Goal: Task Accomplishment & Management: Manage account settings

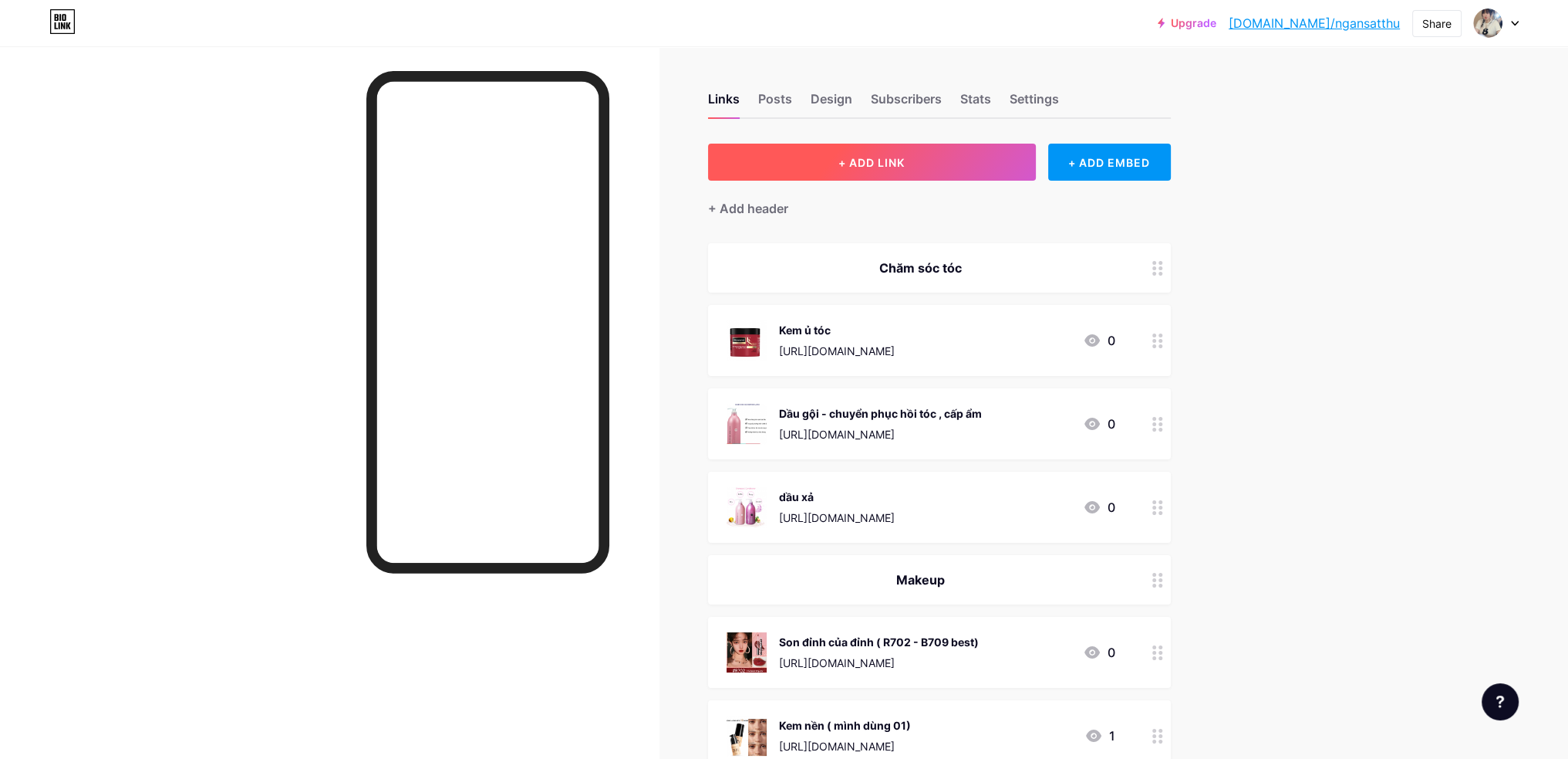
click at [943, 169] on button "+ ADD LINK" at bounding box center [872, 162] width 328 height 37
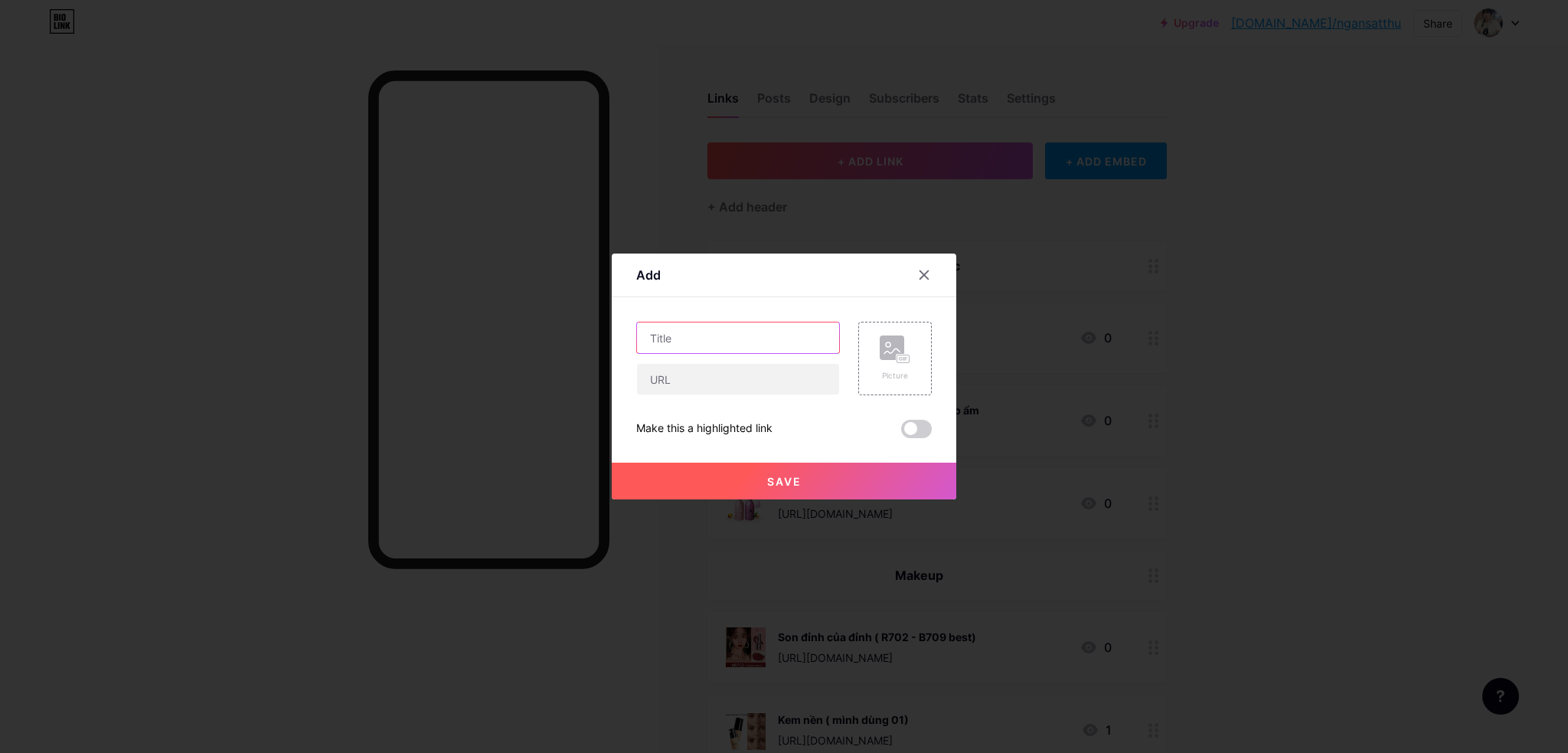
click at [705, 336] on input "text" at bounding box center [738, 338] width 202 height 31
type input "A"
click at [723, 340] on input "text" at bounding box center [738, 338] width 202 height 31
type input "A"
type input "Áo Sơ Mi"
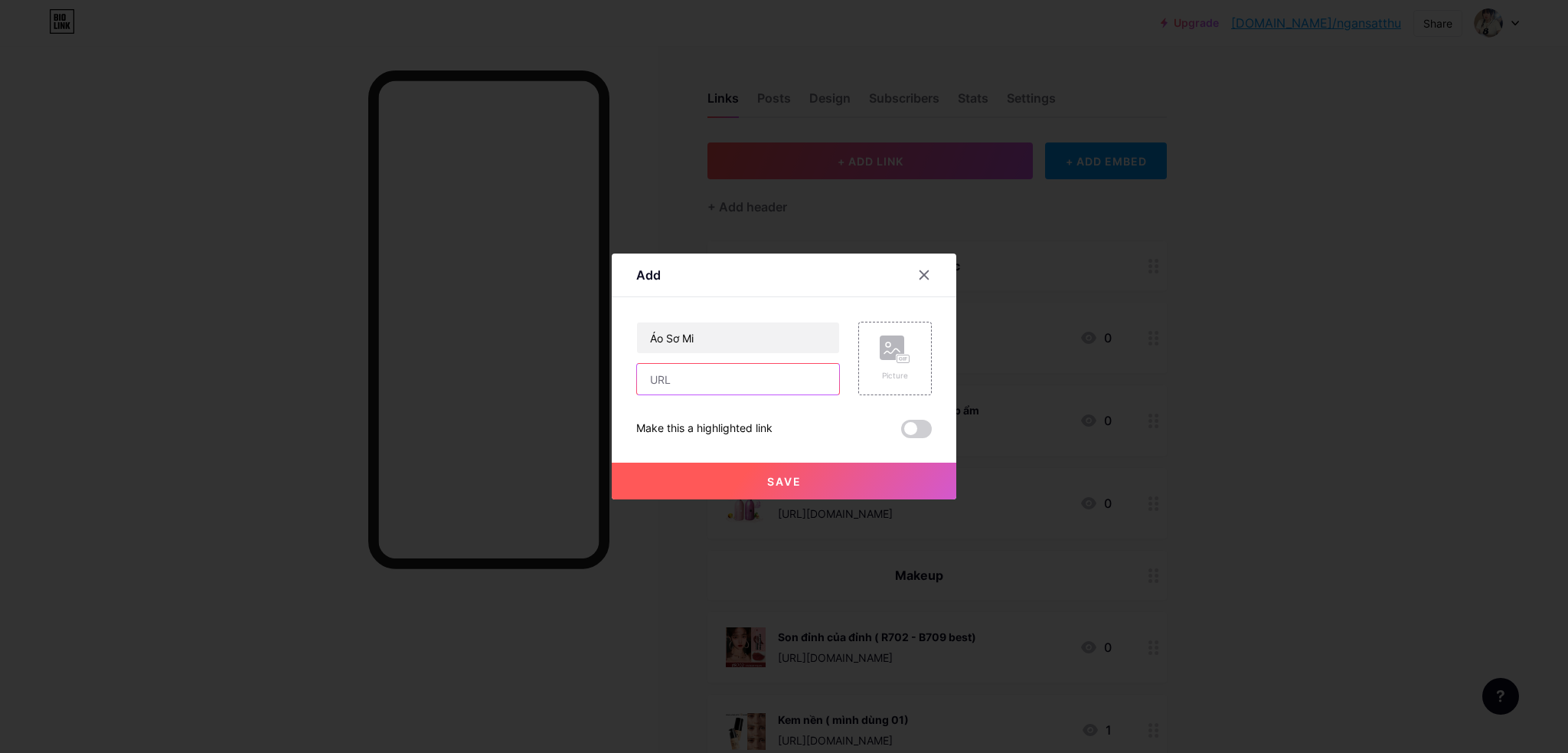
click at [730, 375] on input "text" at bounding box center [738, 379] width 202 height 31
paste input "[URL][DOMAIN_NAME]"
type input "[URL][DOMAIN_NAME]"
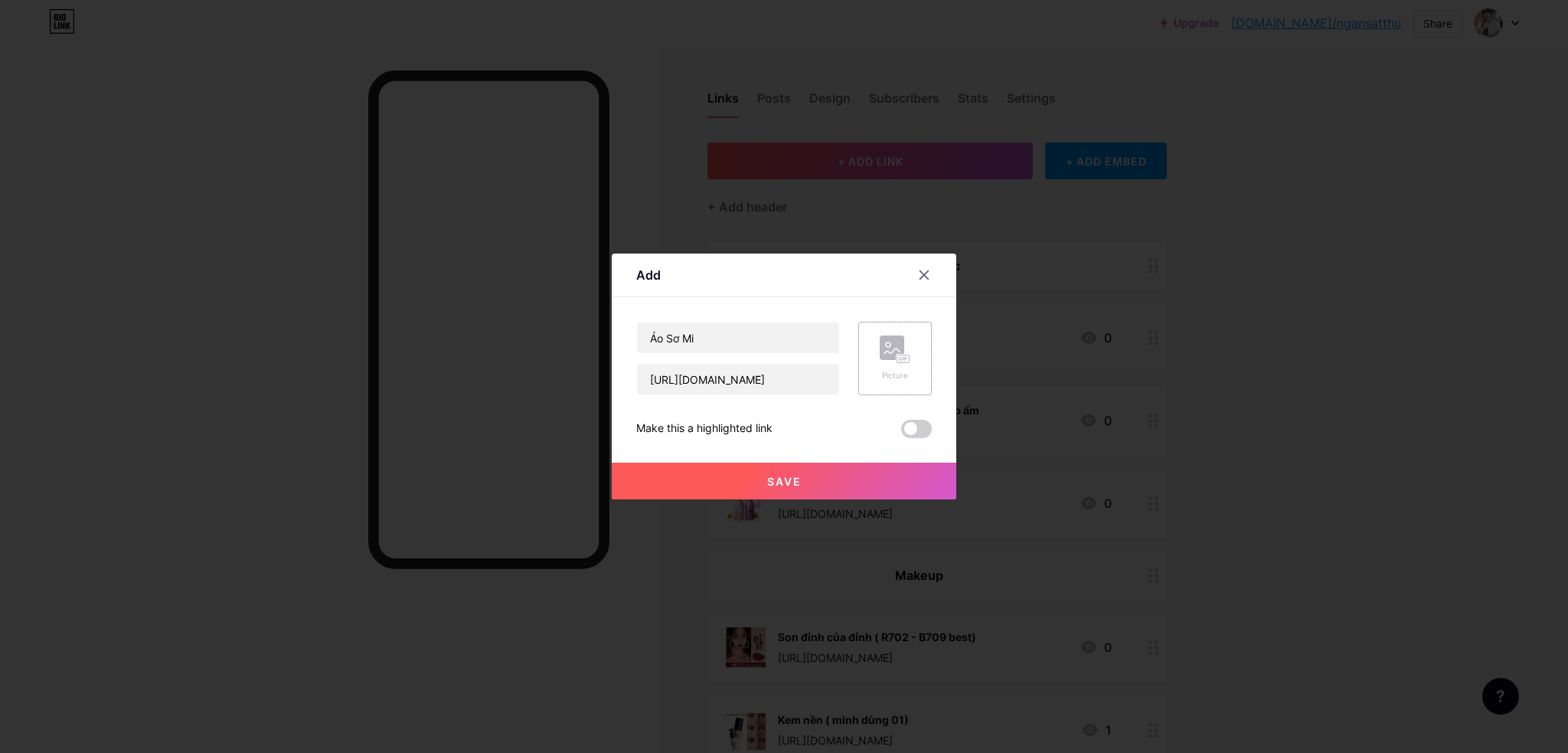
click at [876, 365] on div "Picture" at bounding box center [895, 358] width 74 height 74
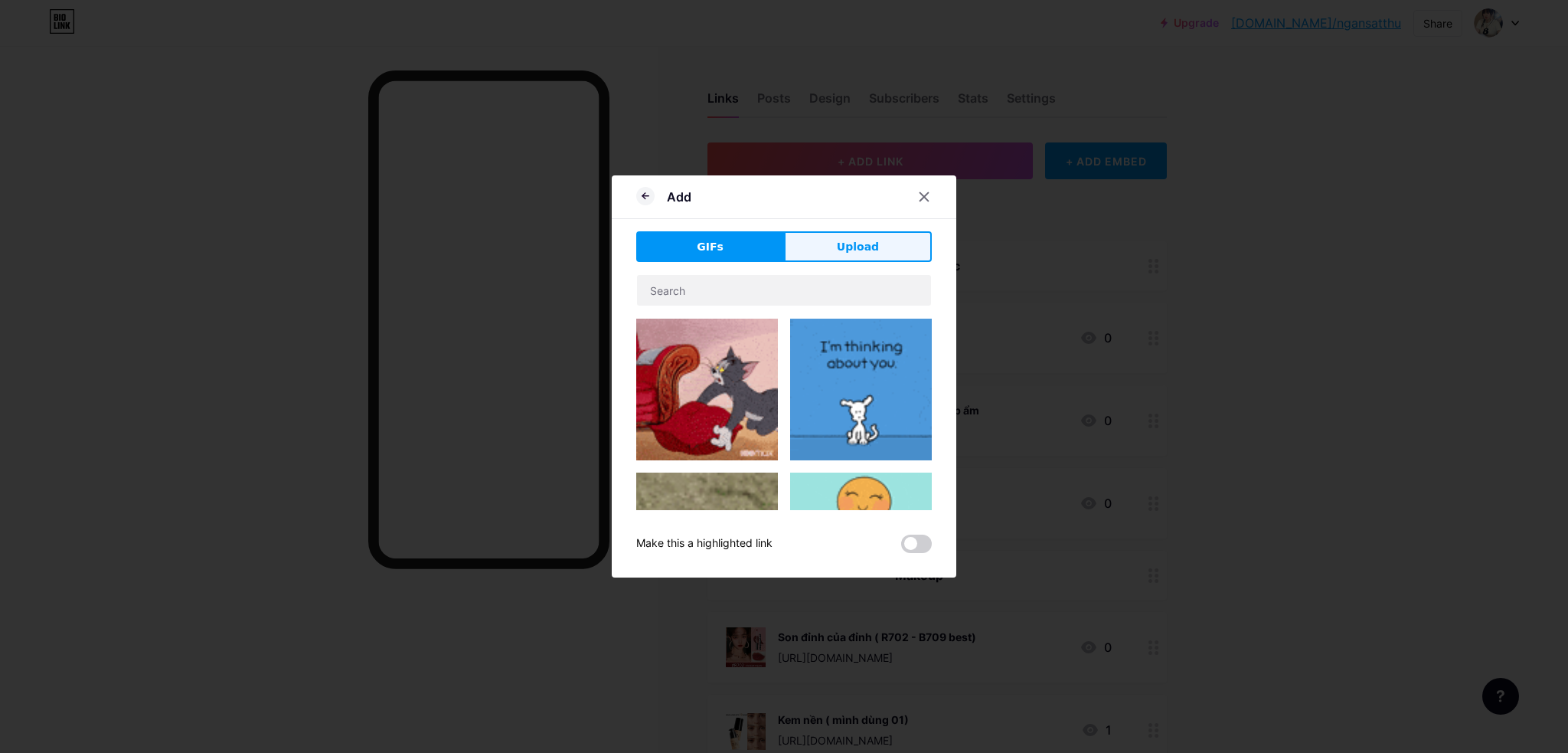
click at [855, 253] on span "Upload" at bounding box center [858, 247] width 42 height 16
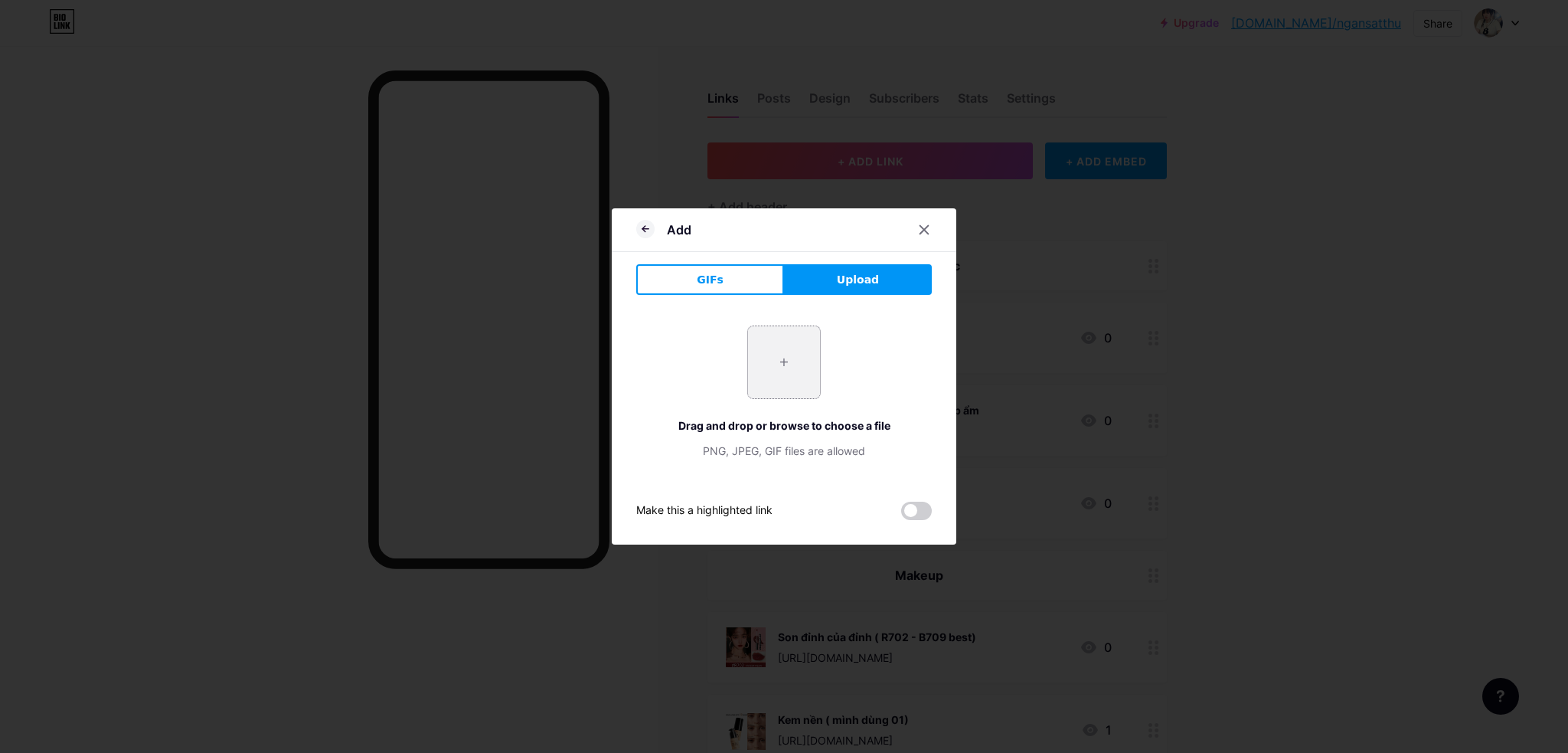
click at [787, 357] on input "file" at bounding box center [784, 362] width 72 height 72
type input "C:\fakepath\z7046464947571_6655eed750be4fe58b5f99bb0eb8c69d.jpg"
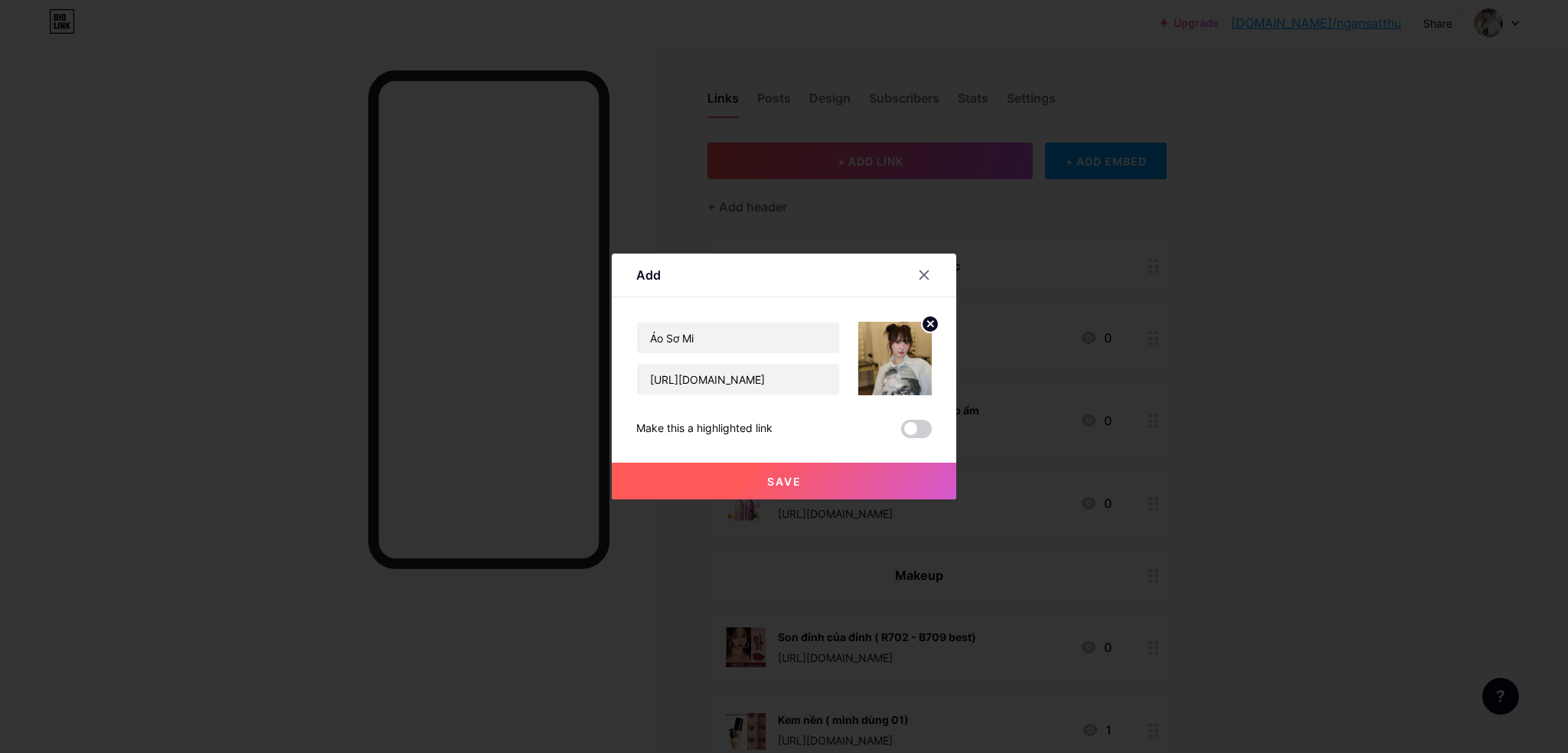
click at [846, 482] on button "Save" at bounding box center [784, 481] width 345 height 36
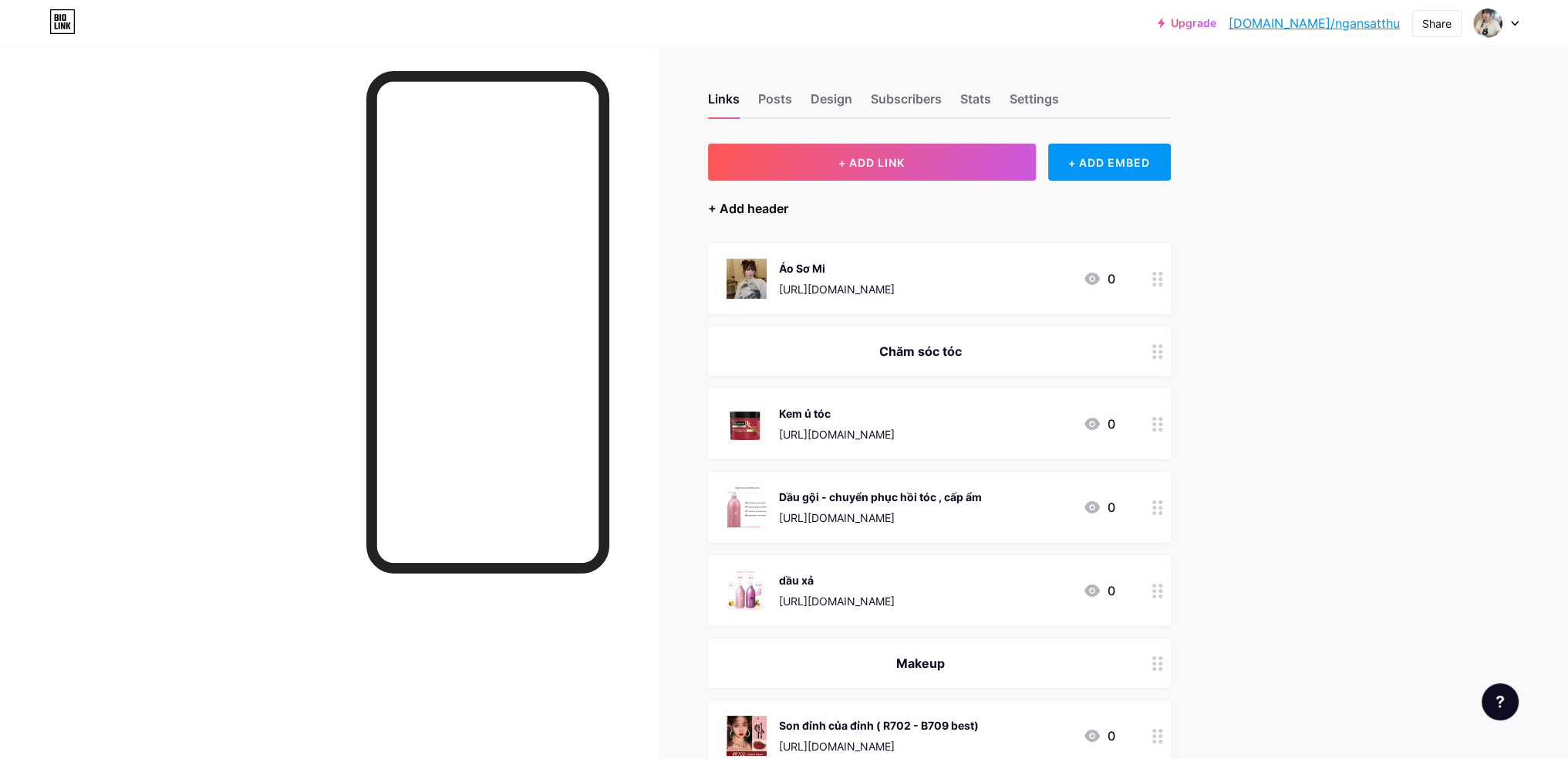
click at [764, 210] on div "+ Add header" at bounding box center [749, 208] width 80 height 19
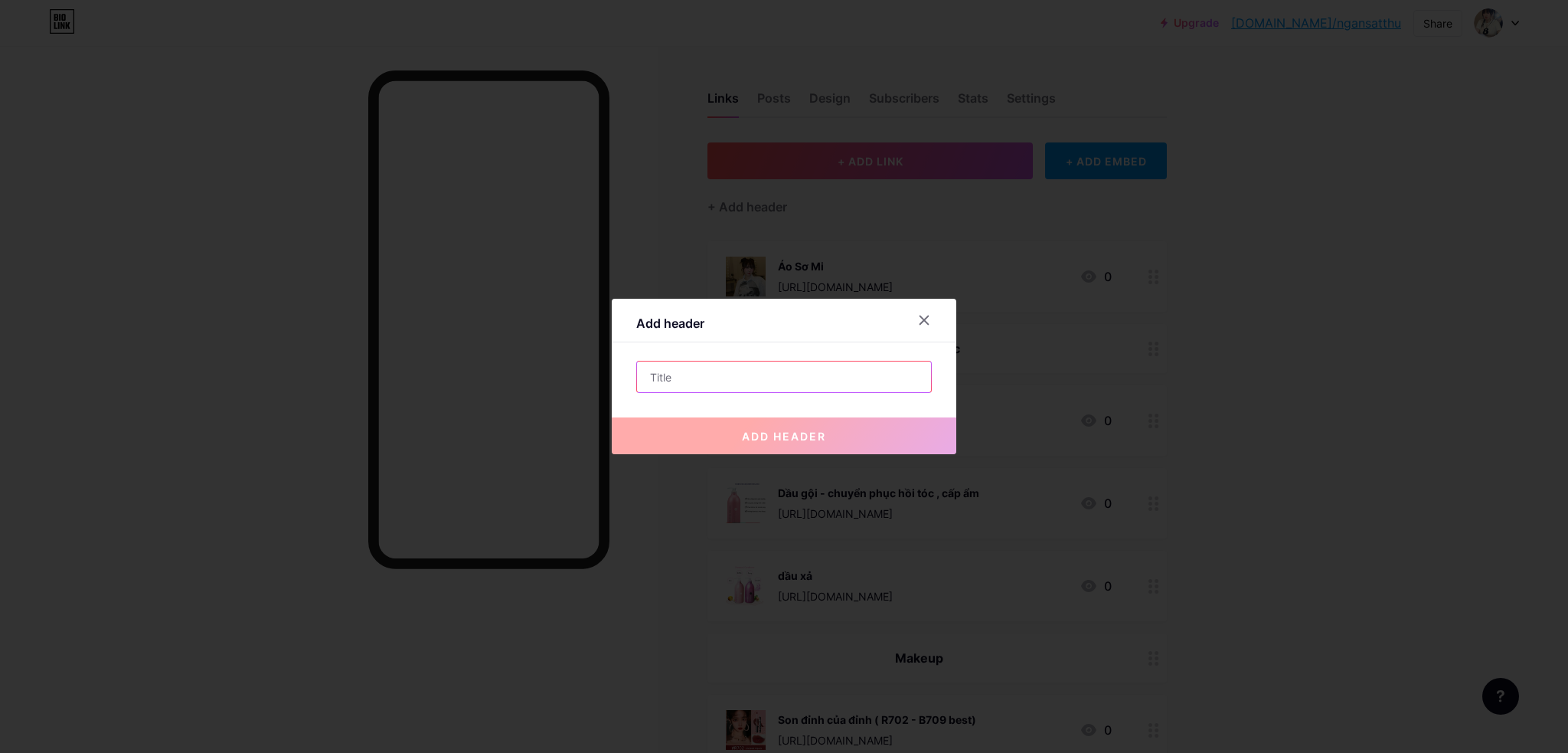
click at [764, 377] on input "text" at bounding box center [784, 377] width 294 height 31
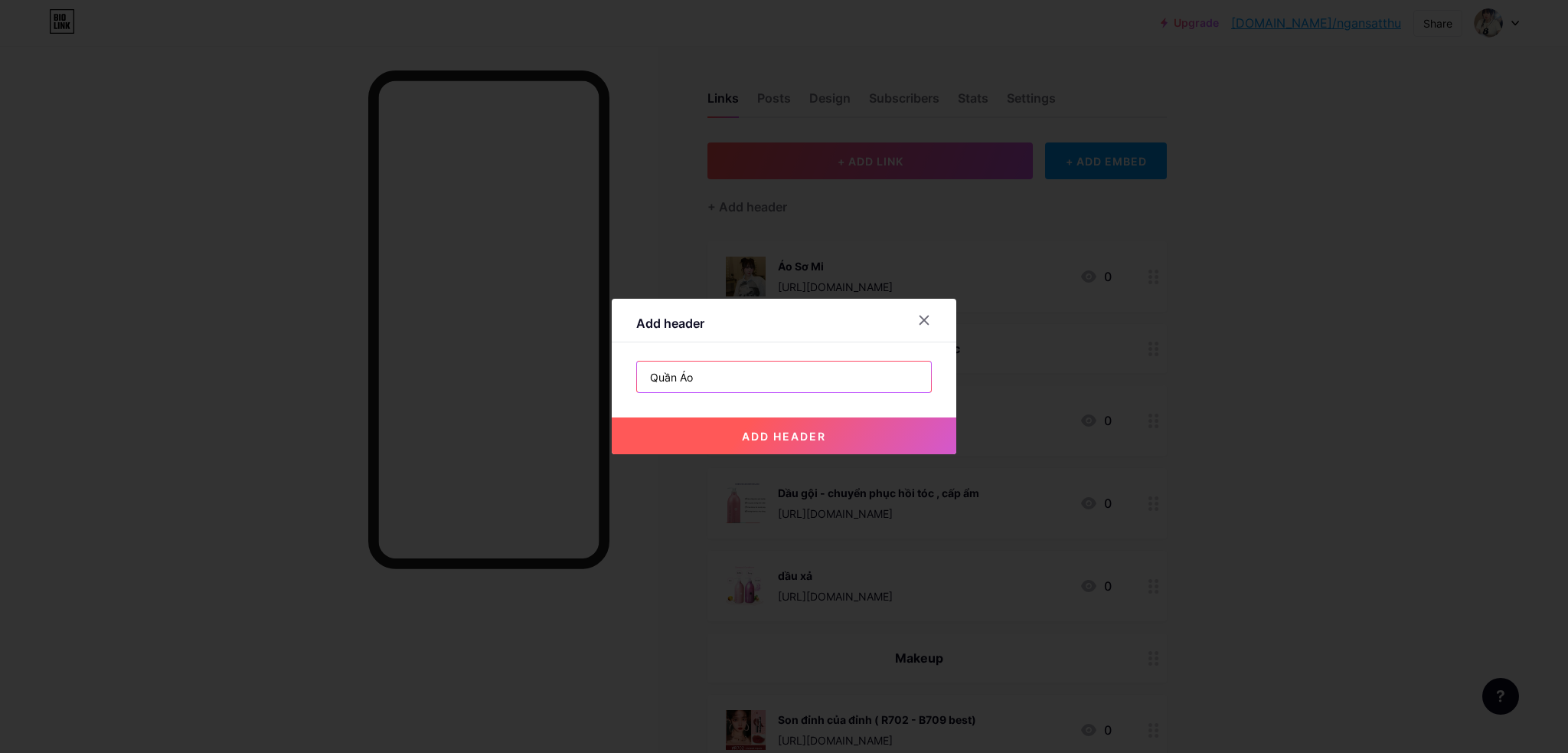
type input "Quần Áo"
click at [789, 435] on span "add header" at bounding box center [784, 435] width 84 height 13
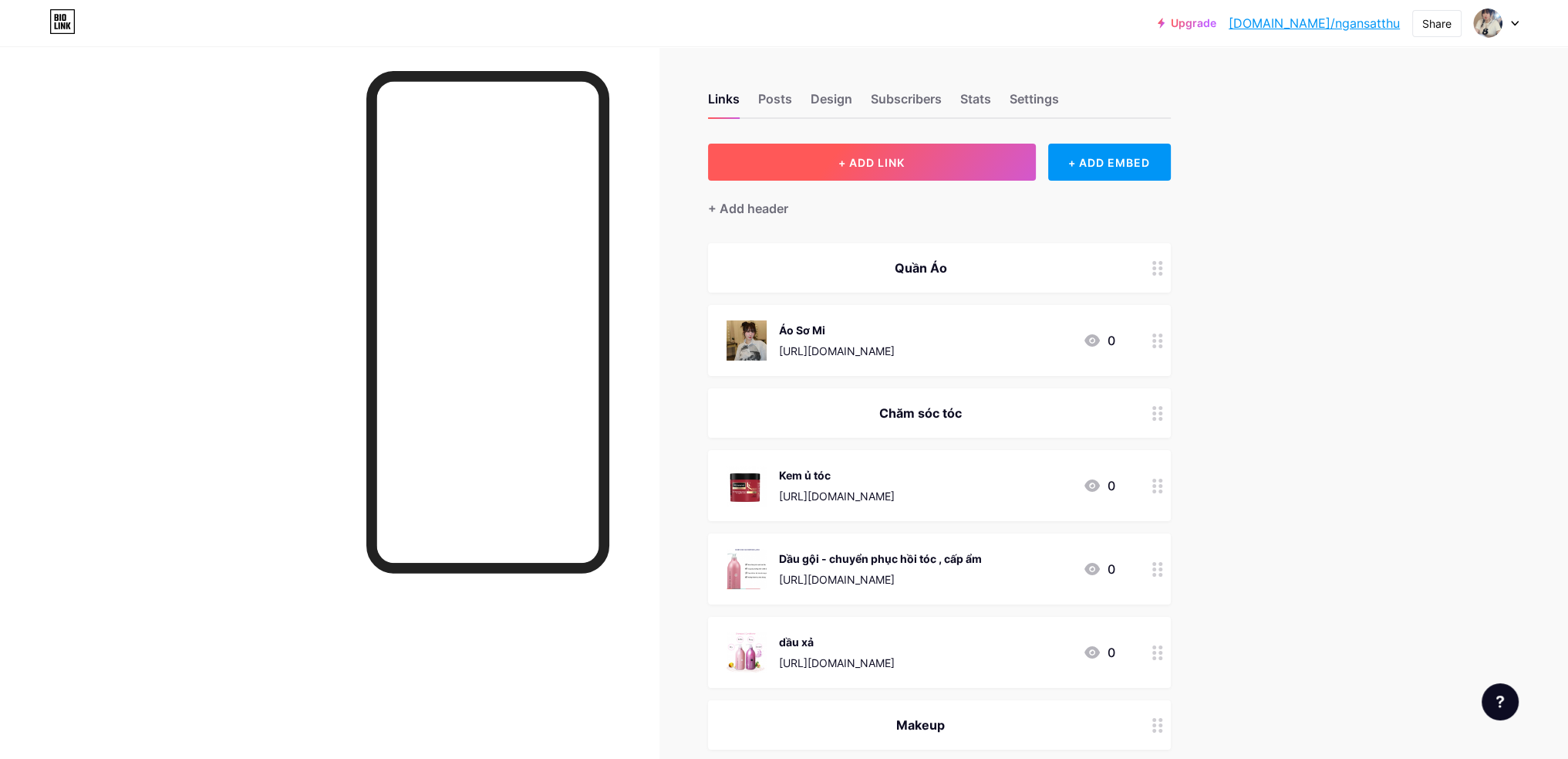
click at [929, 156] on button "+ ADD LINK" at bounding box center [872, 162] width 328 height 37
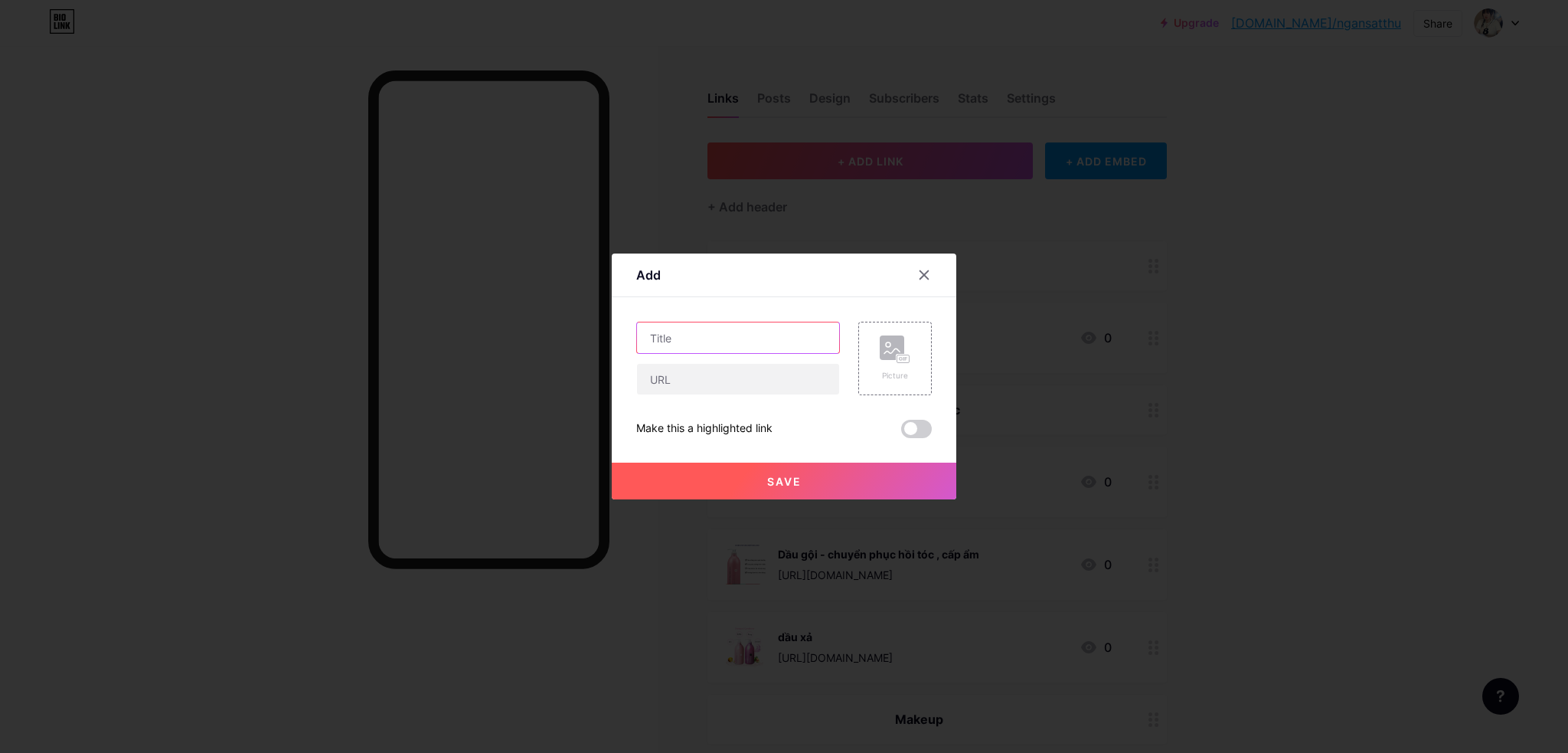
click at [705, 333] on input "text" at bounding box center [738, 338] width 202 height 31
type input "Yếm [PERSON_NAME] mặc sz 2"
click at [701, 380] on input "text" at bounding box center [738, 379] width 202 height 31
paste input "[URL][DOMAIN_NAME]"
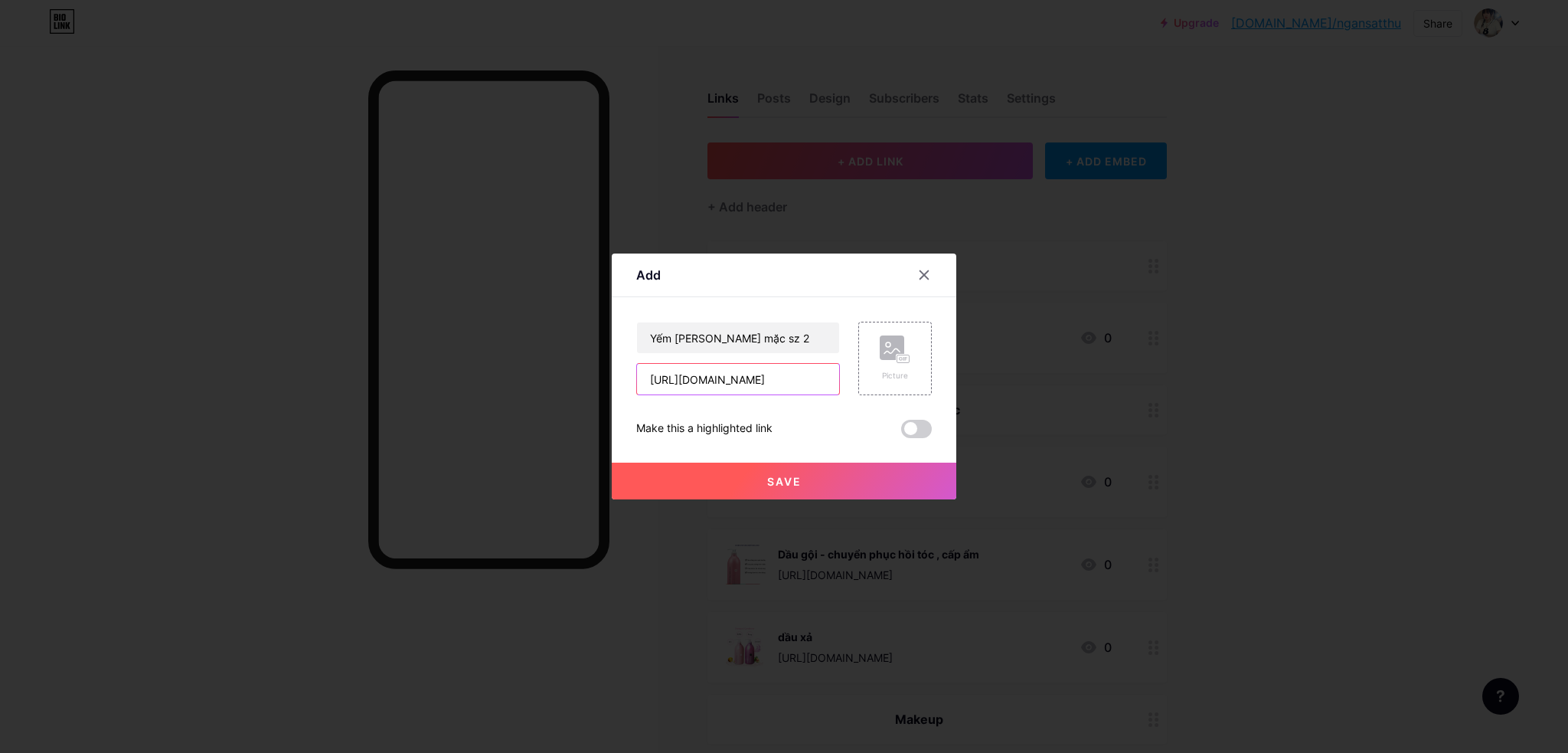
type input "[URL][DOMAIN_NAME]"
click at [895, 351] on rect at bounding box center [892, 348] width 25 height 25
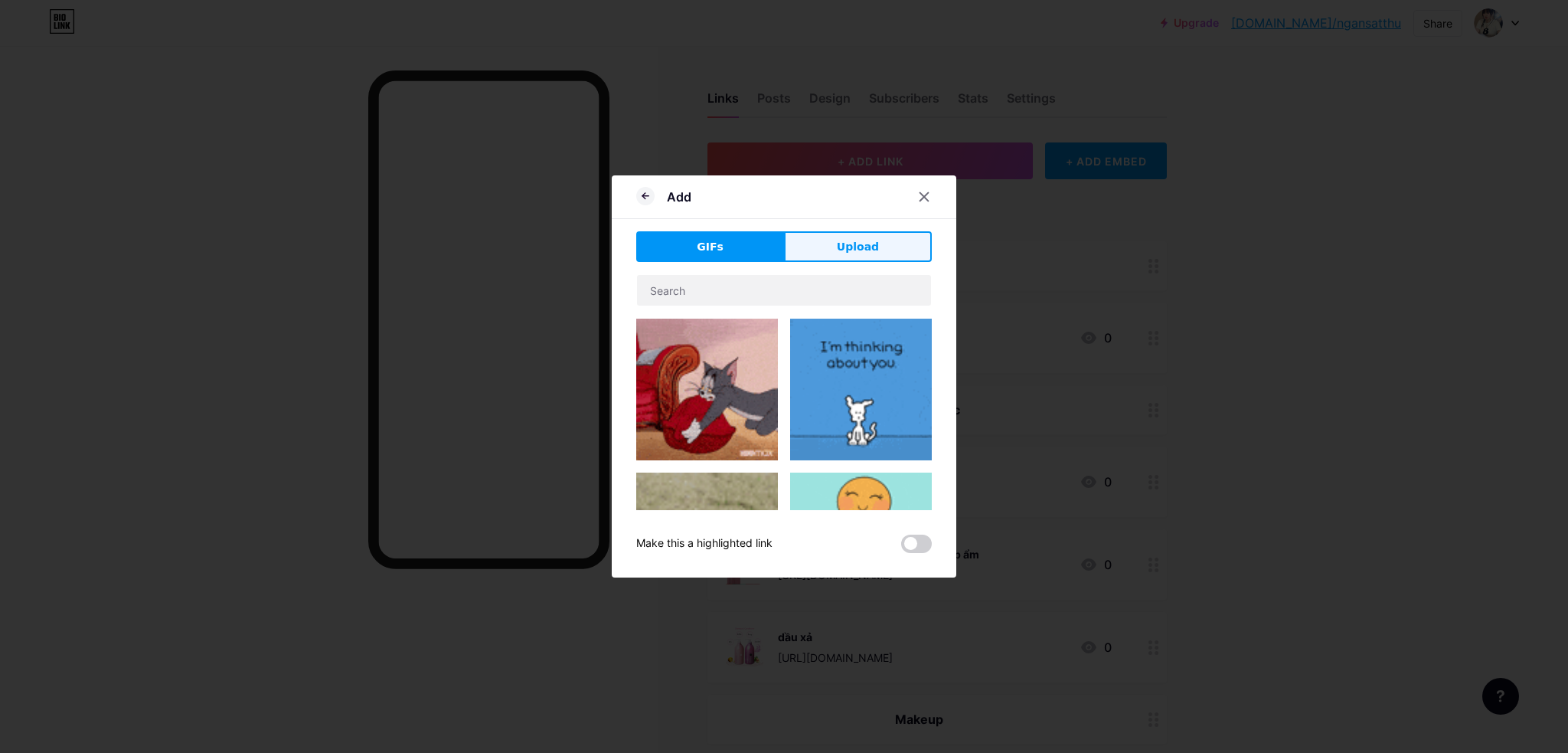
click at [858, 254] on span "Upload" at bounding box center [858, 247] width 42 height 16
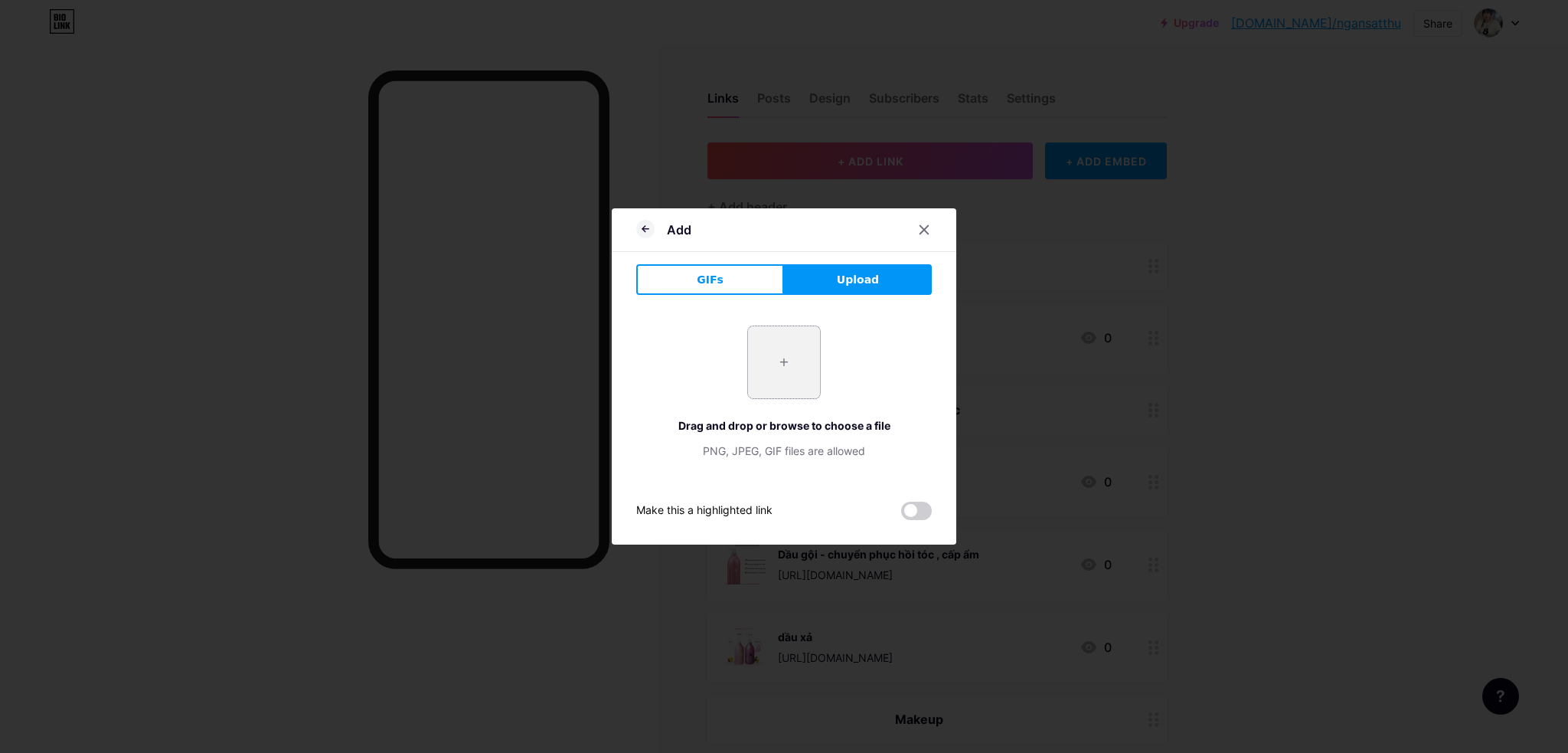
click at [792, 334] on input "file" at bounding box center [784, 362] width 72 height 72
type input "C:\fakepath\559895831_1401347691351526_8421282243345267371_n.jpg"
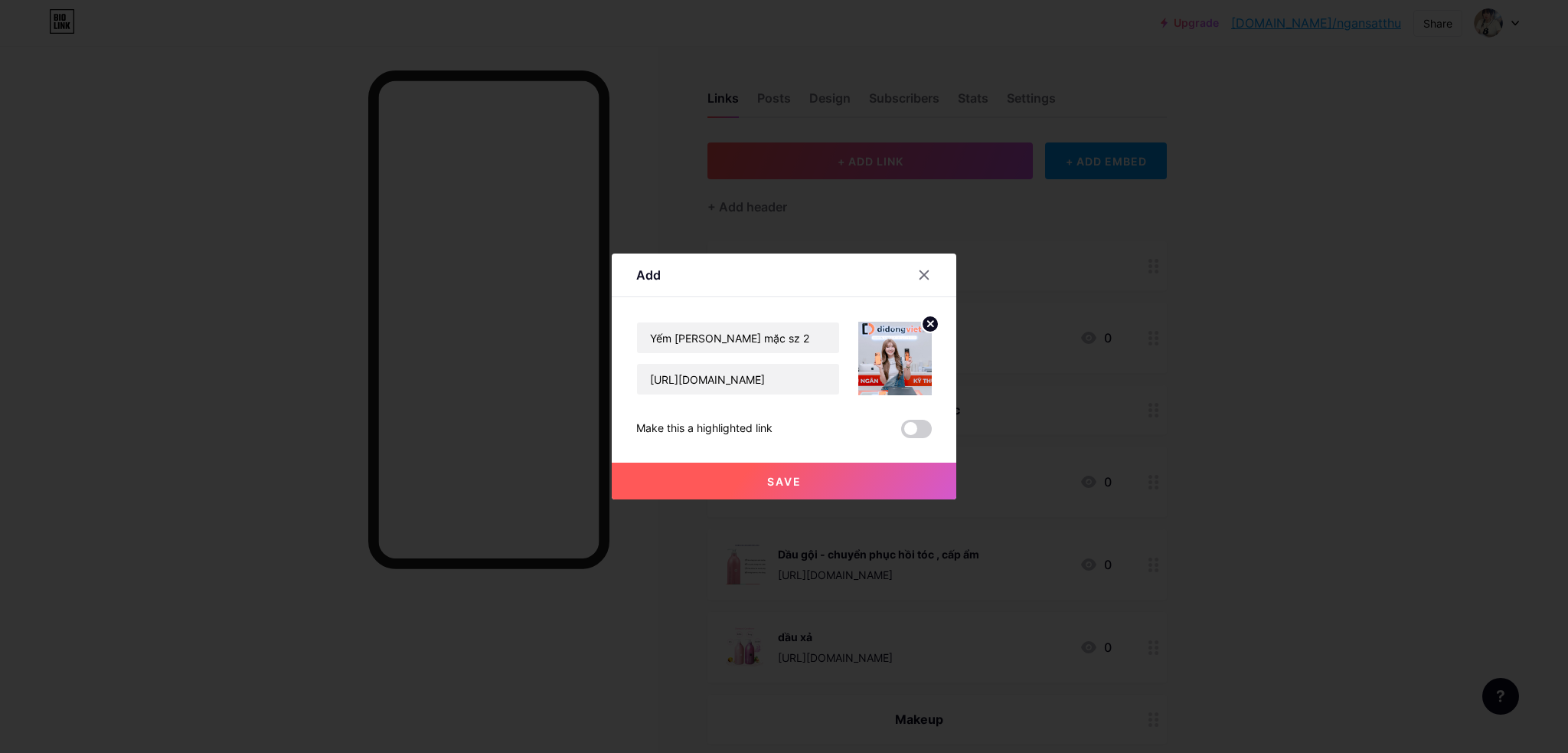
click at [829, 477] on button "Save" at bounding box center [784, 481] width 345 height 36
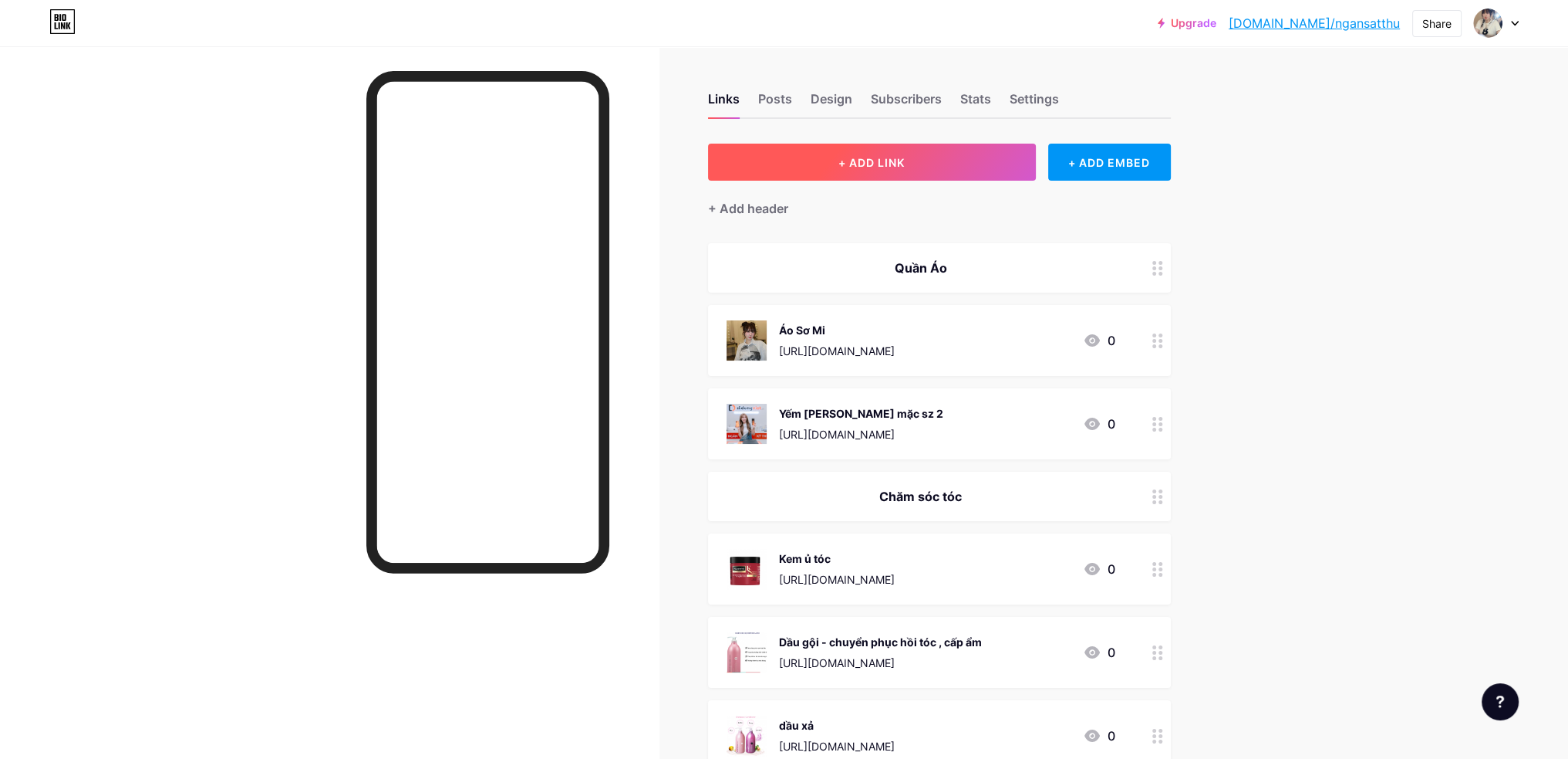
click at [893, 161] on span "+ ADD LINK" at bounding box center [872, 162] width 66 height 13
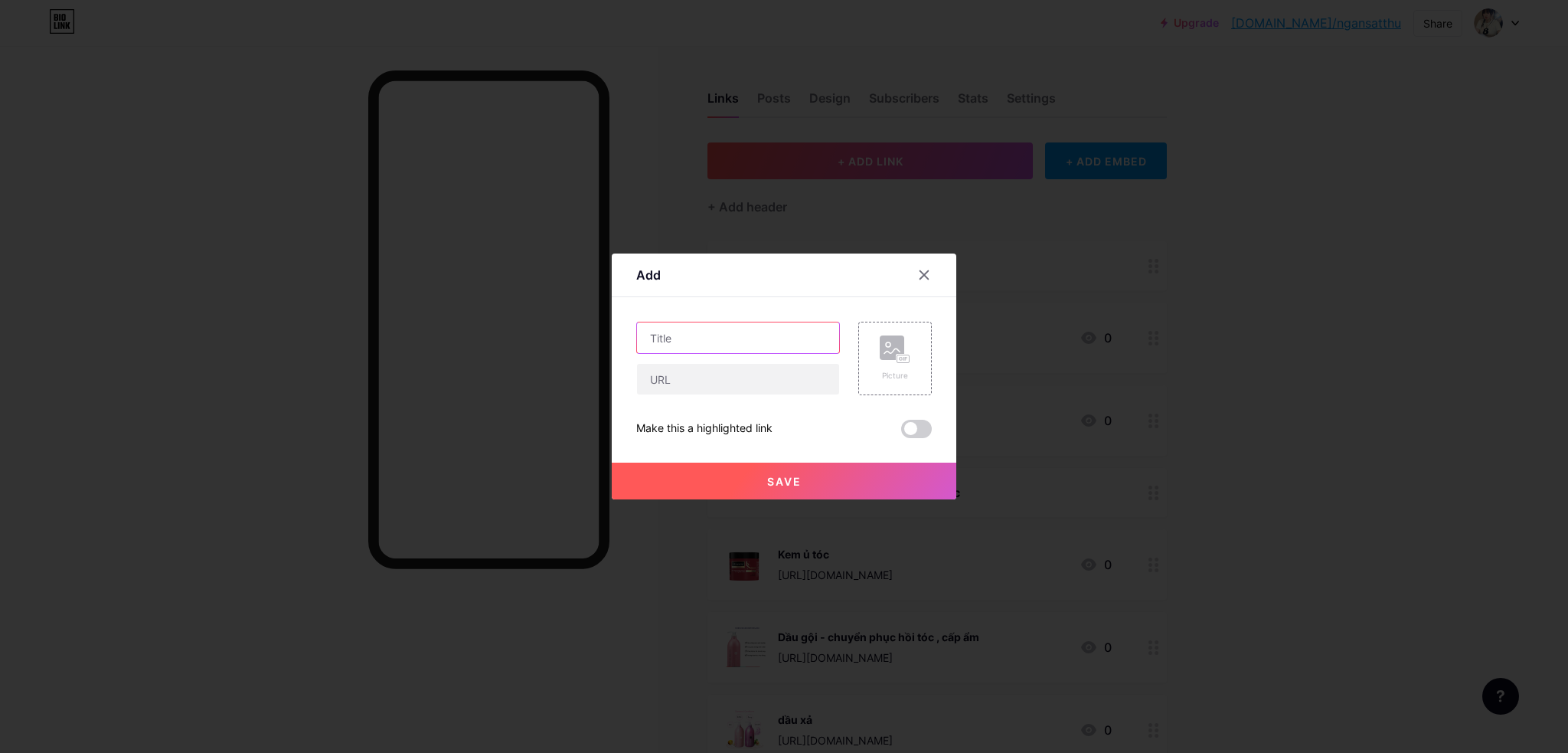
click at [732, 349] on input "text" at bounding box center [738, 338] width 202 height 31
click at [712, 379] on input "text" at bounding box center [738, 379] width 202 height 31
paste input "[URL][DOMAIN_NAME]"
type input "[URL][DOMAIN_NAME]"
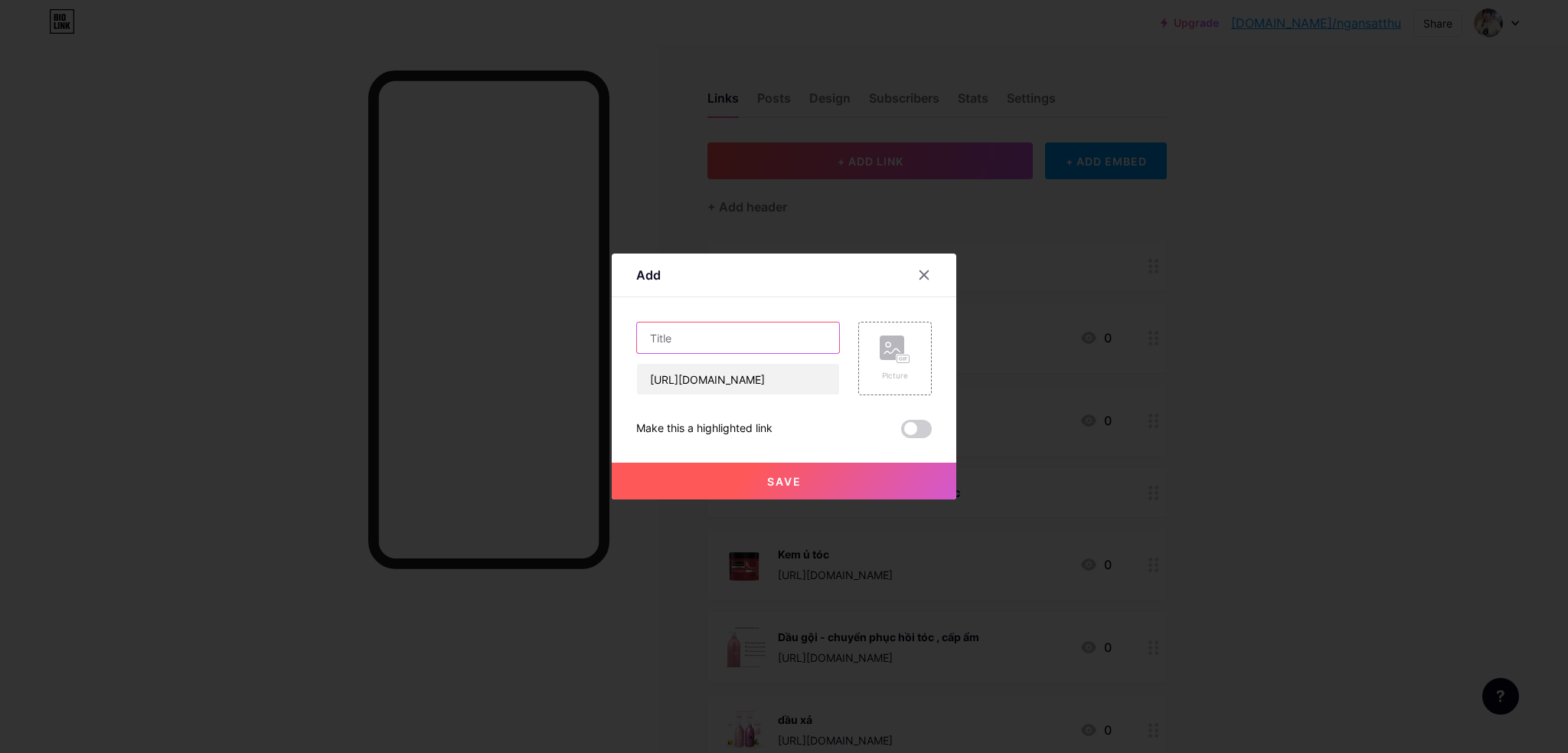
scroll to position [0, 0]
click at [683, 338] on input "text" at bounding box center [738, 338] width 202 height 31
type input "A"
type input "Áo chấm bi"
click at [755, 483] on button "Save" at bounding box center [784, 481] width 345 height 36
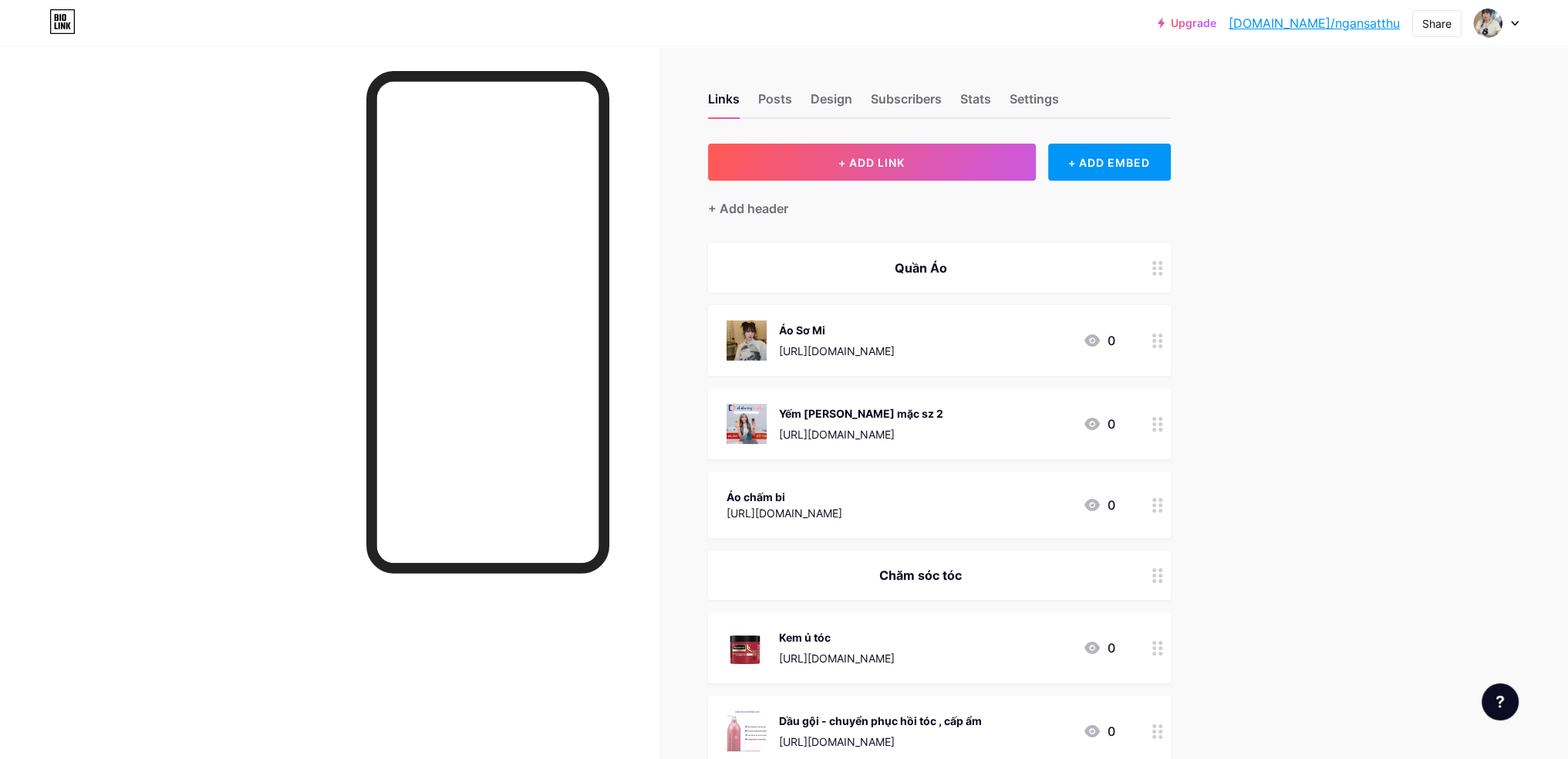
click at [935, 262] on div "Quần Áo" at bounding box center [920, 267] width 389 height 19
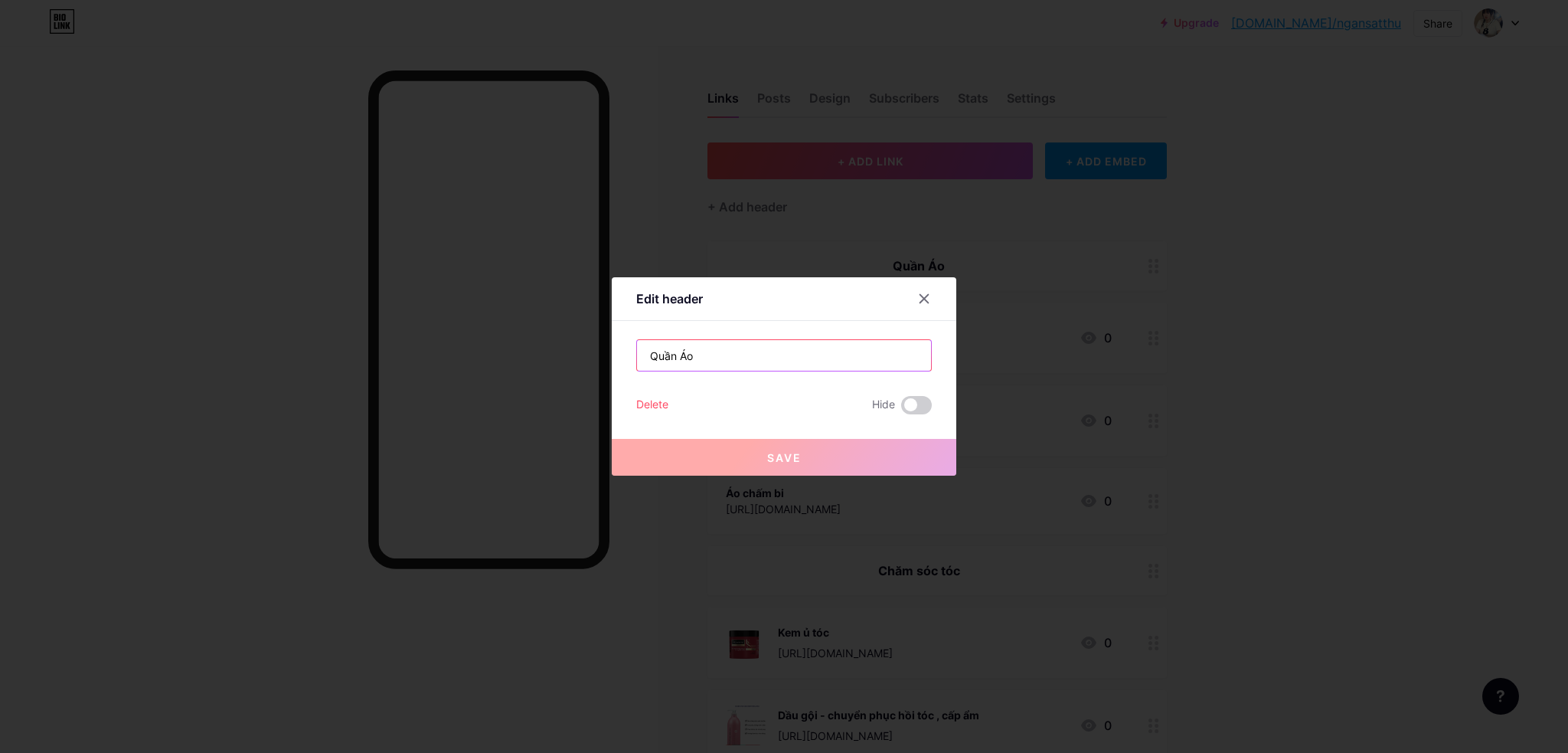
click at [735, 353] on input "Quần Áo" at bounding box center [784, 355] width 294 height 31
paste input "[URL][DOMAIN_NAME]"
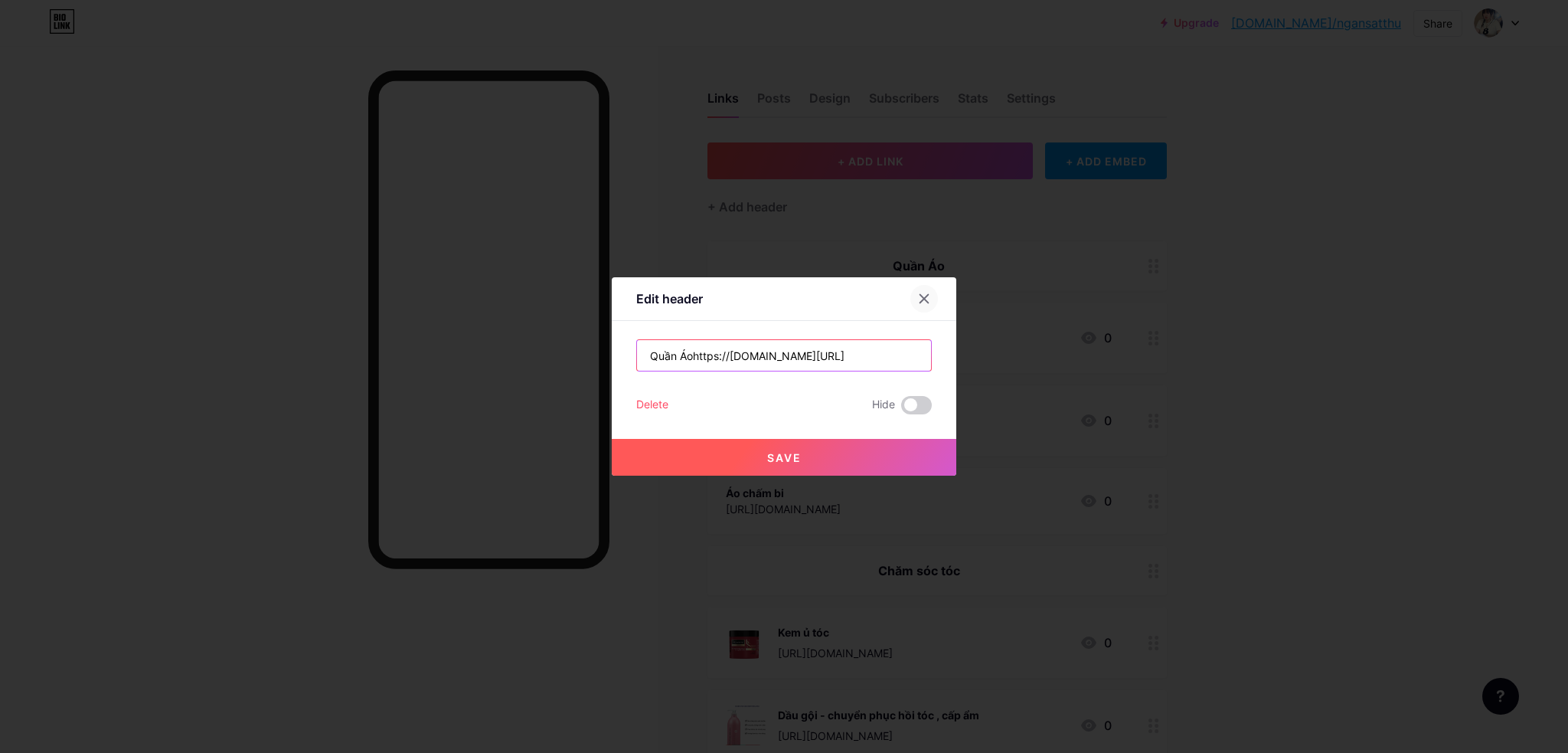
type input "Quần Áohttps://[DOMAIN_NAME][URL]"
click at [927, 294] on icon at bounding box center [924, 299] width 12 height 12
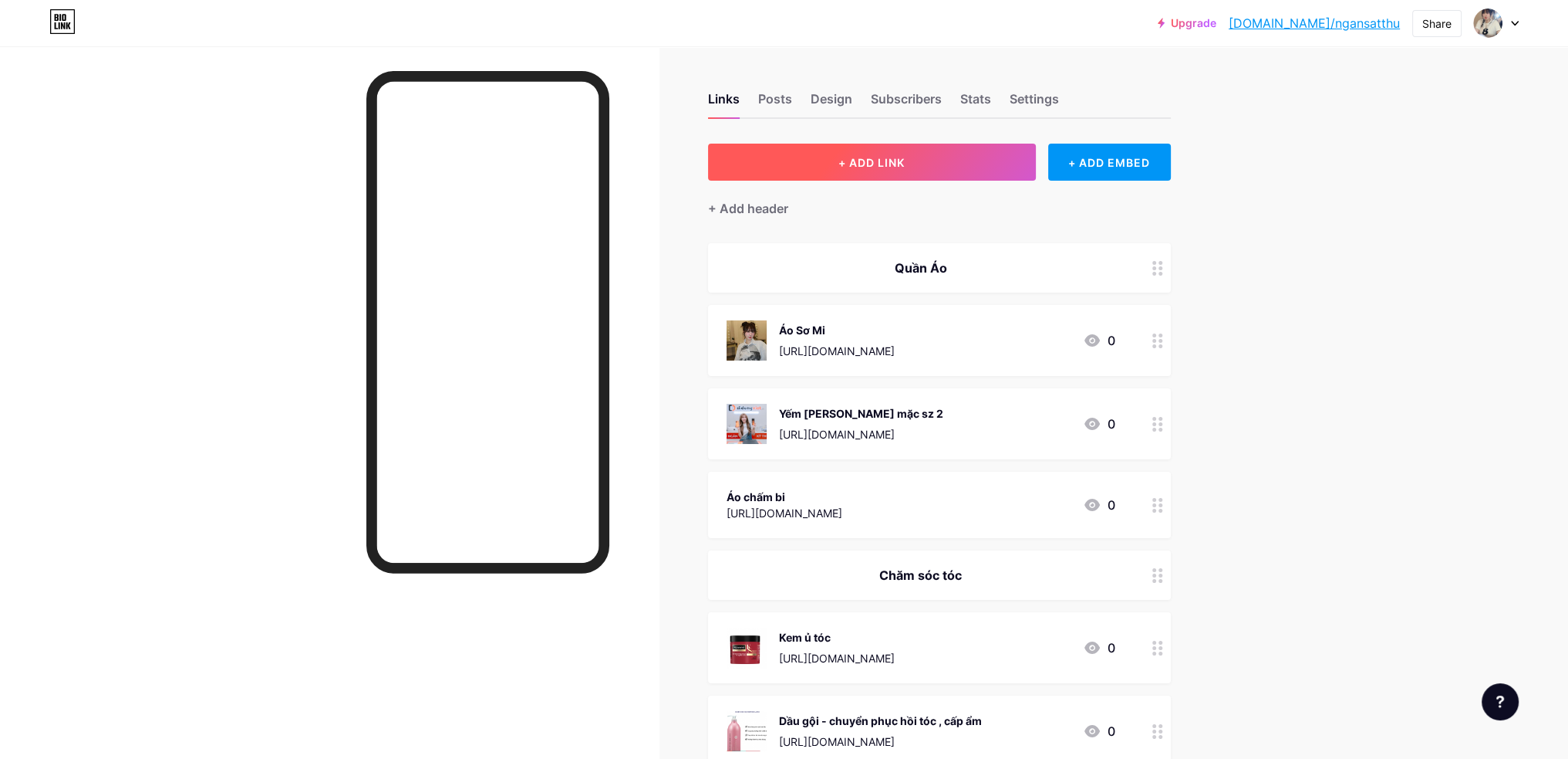
click at [811, 160] on button "+ ADD LINK" at bounding box center [872, 162] width 328 height 37
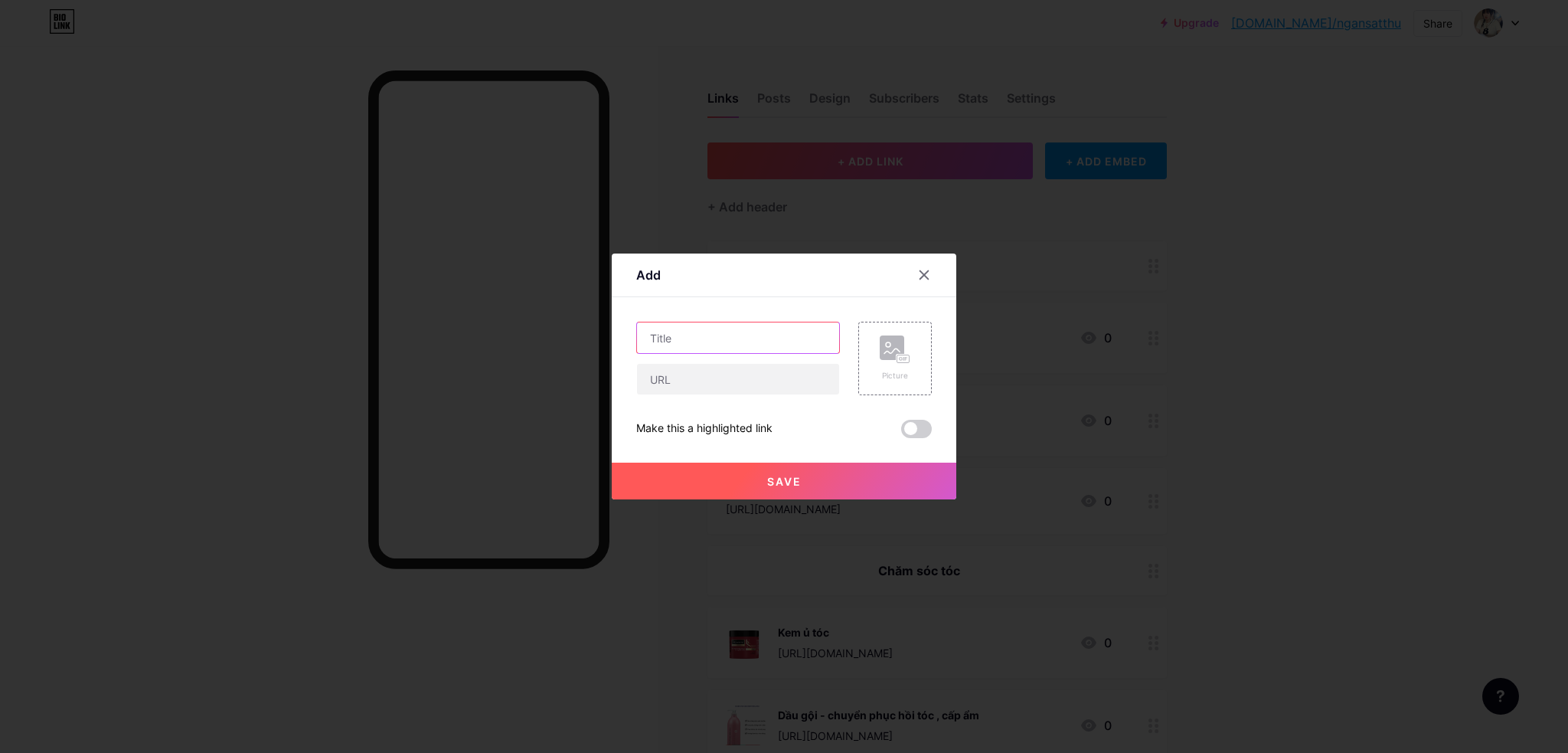
click at [695, 336] on input "text" at bounding box center [738, 338] width 202 height 31
type input "Quần trắng - sz M"
click at [710, 384] on input "text" at bounding box center [738, 379] width 202 height 31
paste input "[URL][DOMAIN_NAME]"
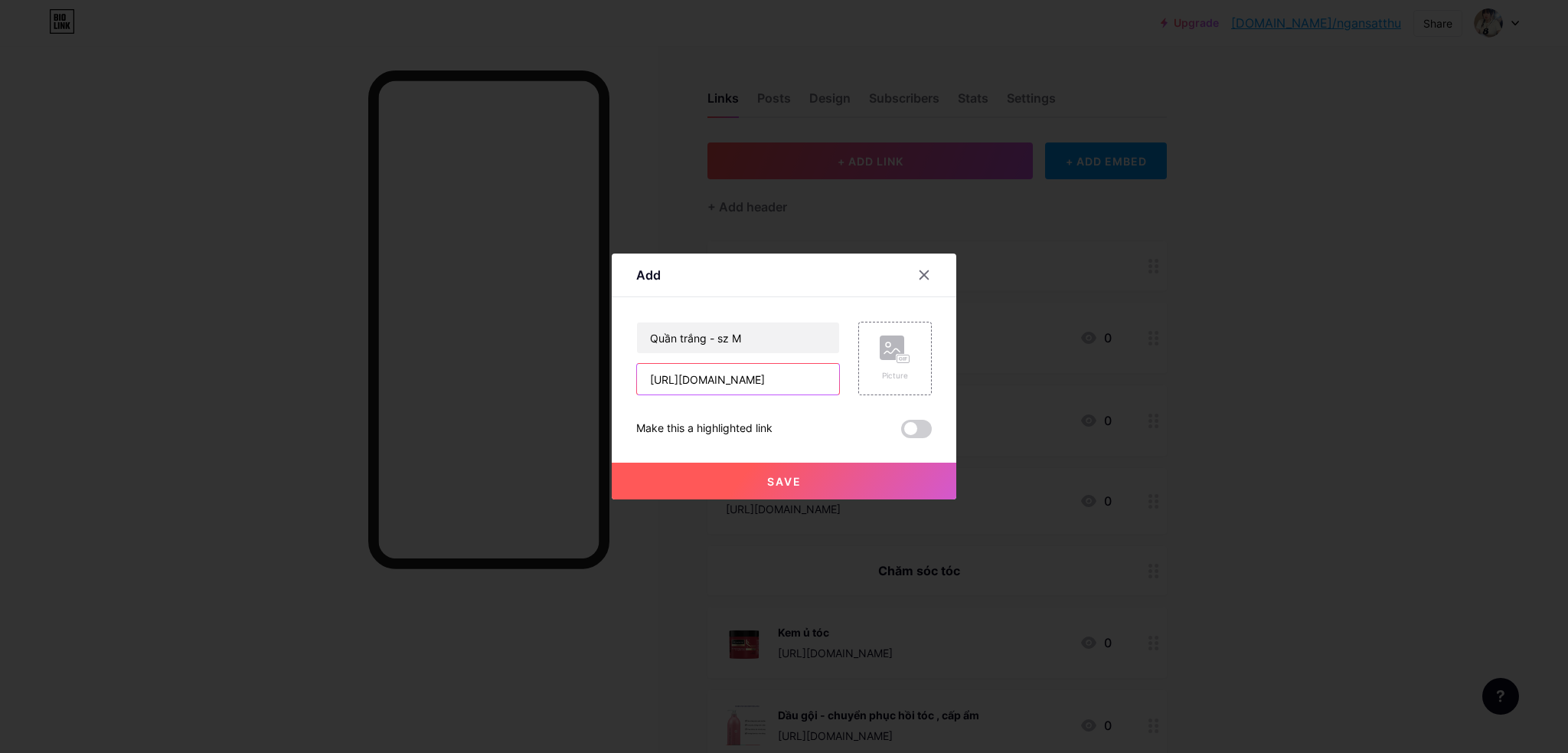
type input "[URL][DOMAIN_NAME]"
click at [858, 477] on button "Save" at bounding box center [784, 481] width 345 height 36
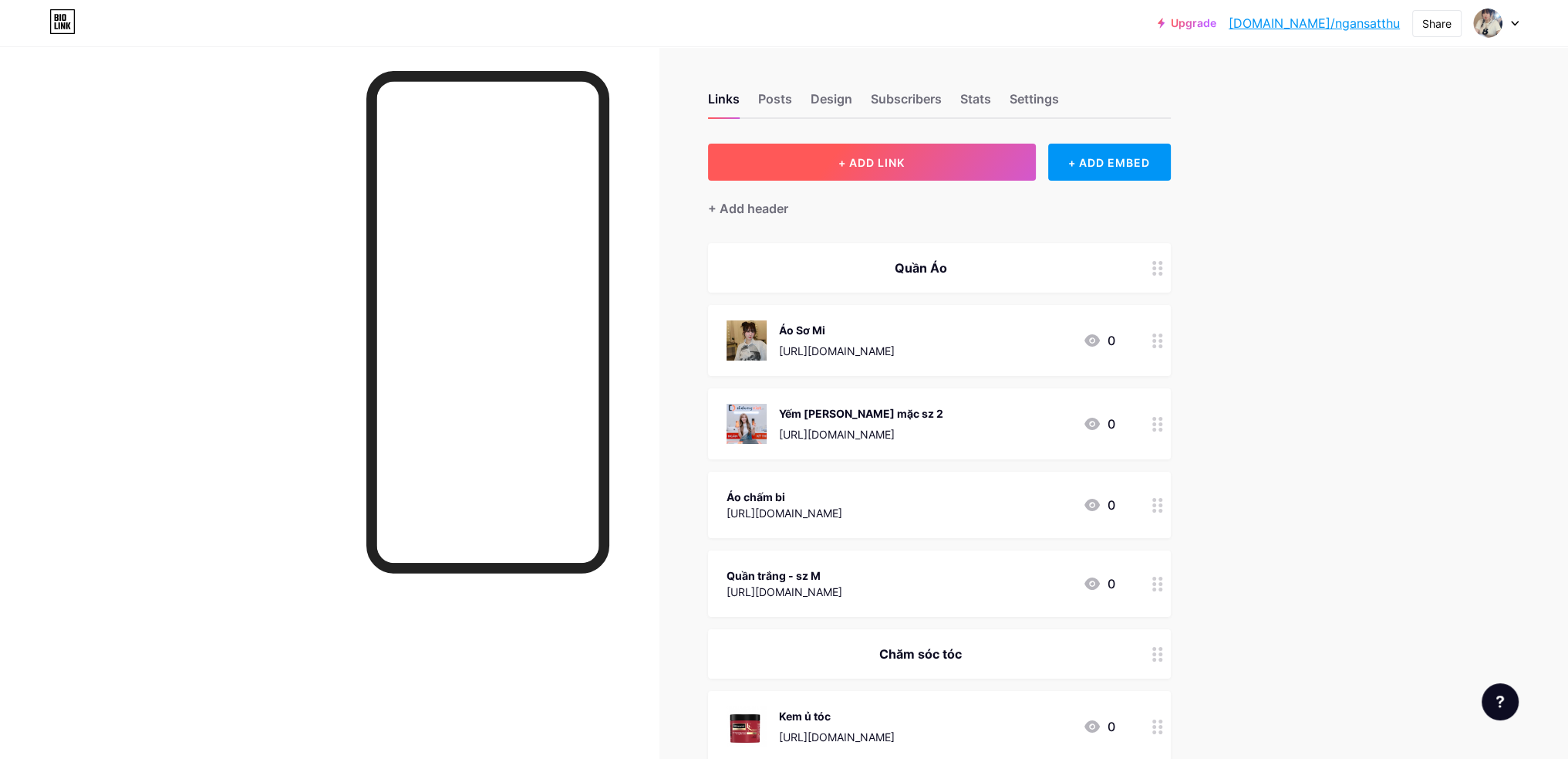
click at [857, 164] on span "+ ADD LINK" at bounding box center [872, 162] width 66 height 13
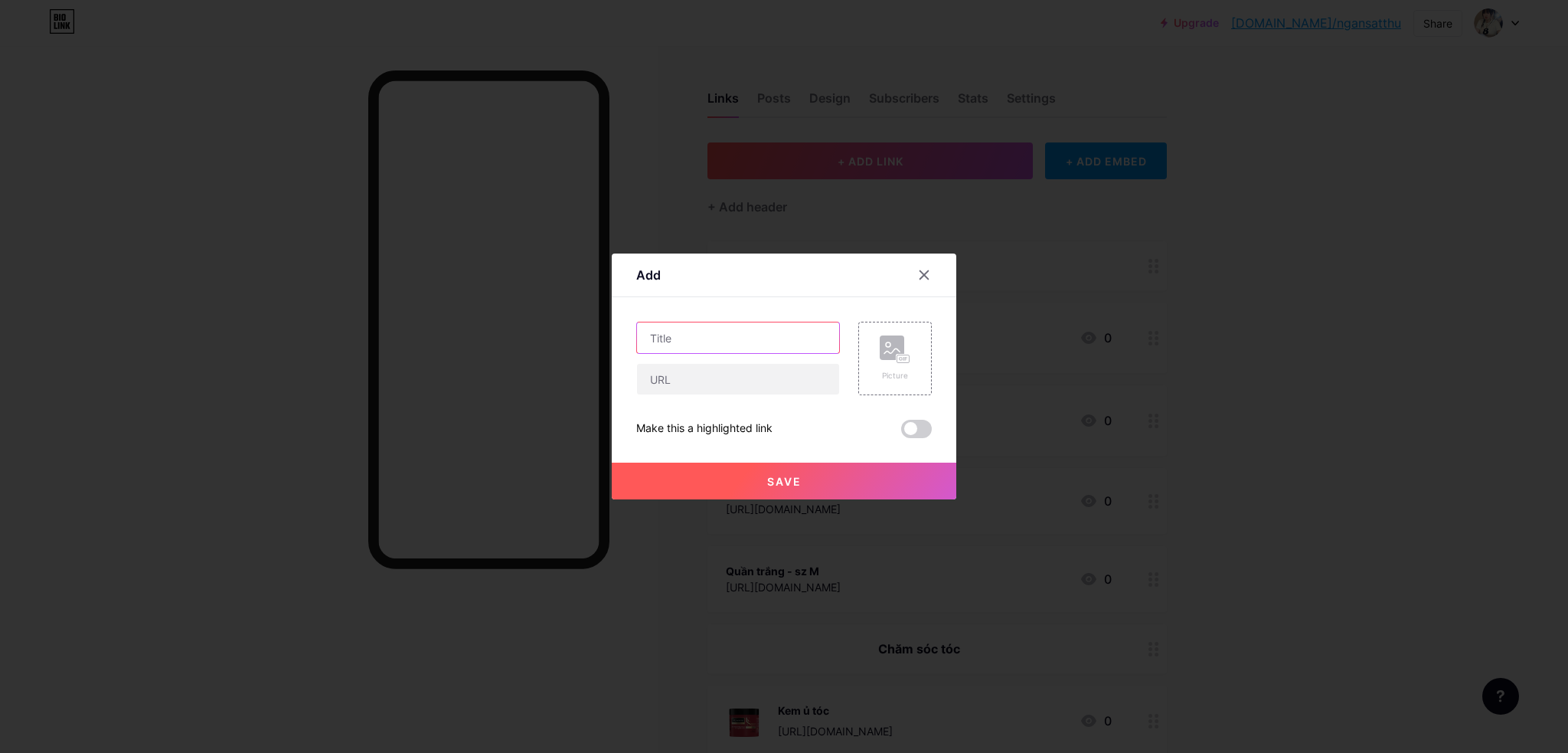
click at [704, 333] on input "text" at bounding box center [738, 338] width 202 height 31
type input "Quần short đen siêu ok - sz L"
click at [699, 373] on input "text" at bounding box center [738, 379] width 202 height 31
paste input "[URL][DOMAIN_NAME]"
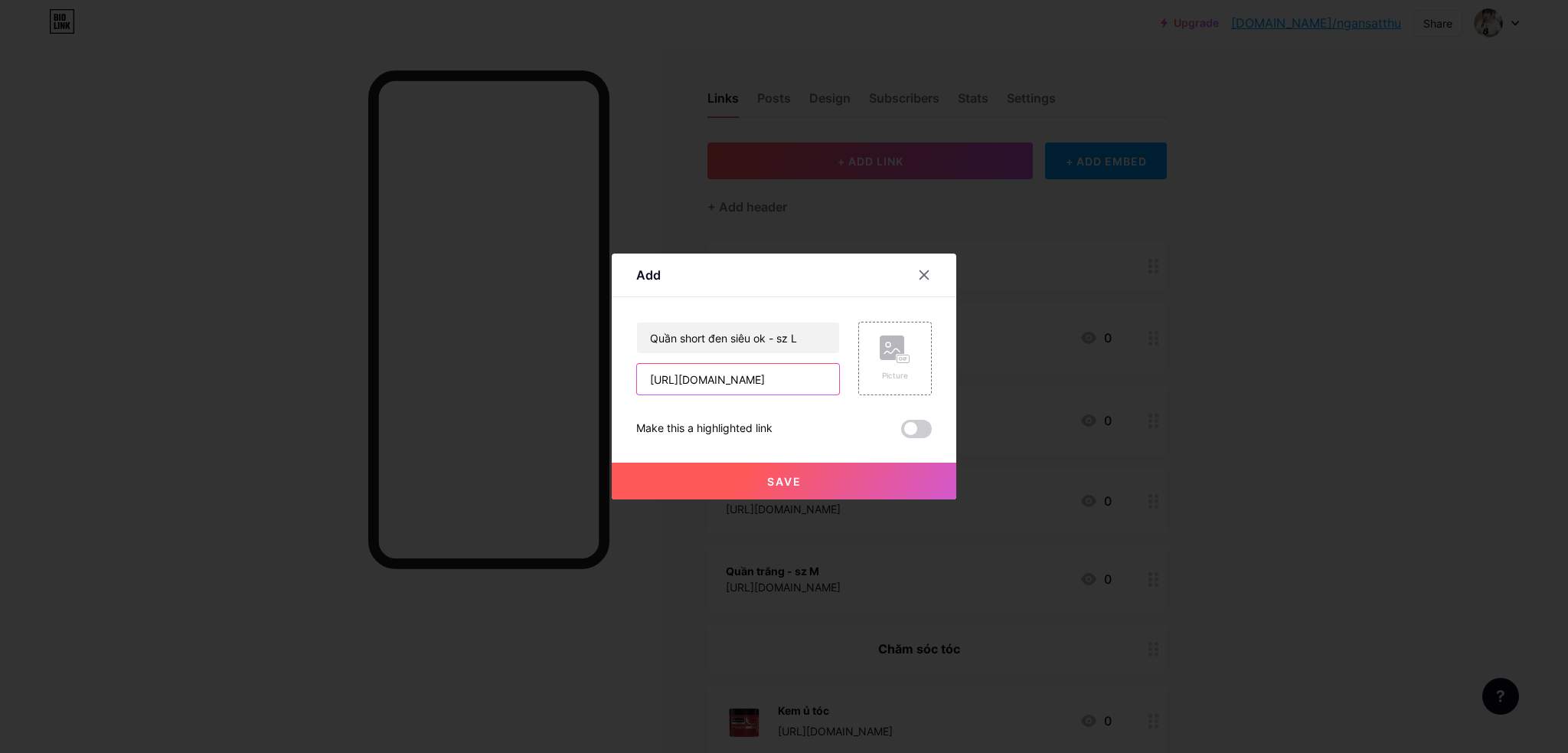
type input "[URL][DOMAIN_NAME]"
click at [836, 483] on button "Save" at bounding box center [784, 481] width 345 height 36
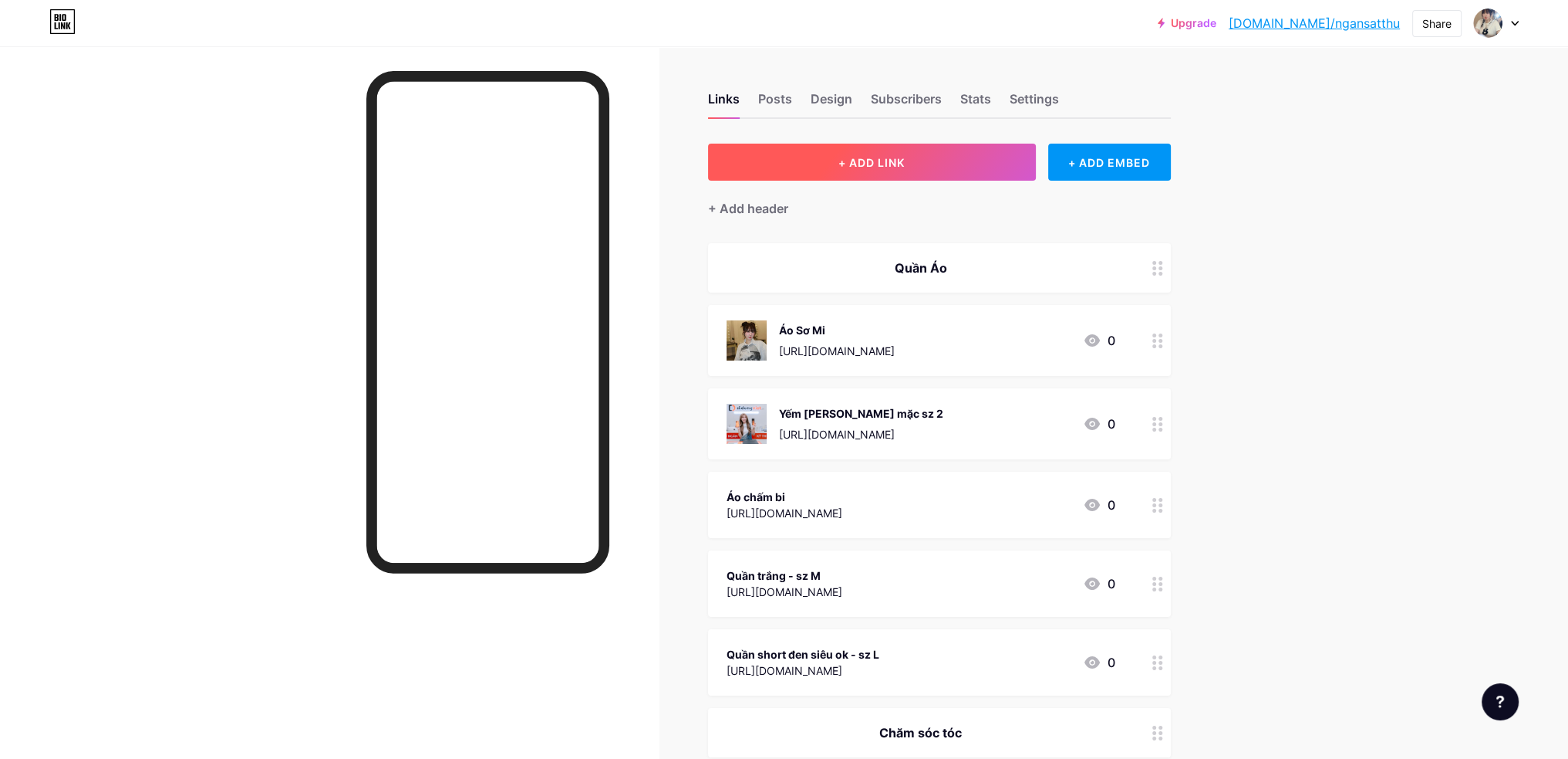
click at [878, 172] on button "+ ADD LINK" at bounding box center [872, 162] width 328 height 37
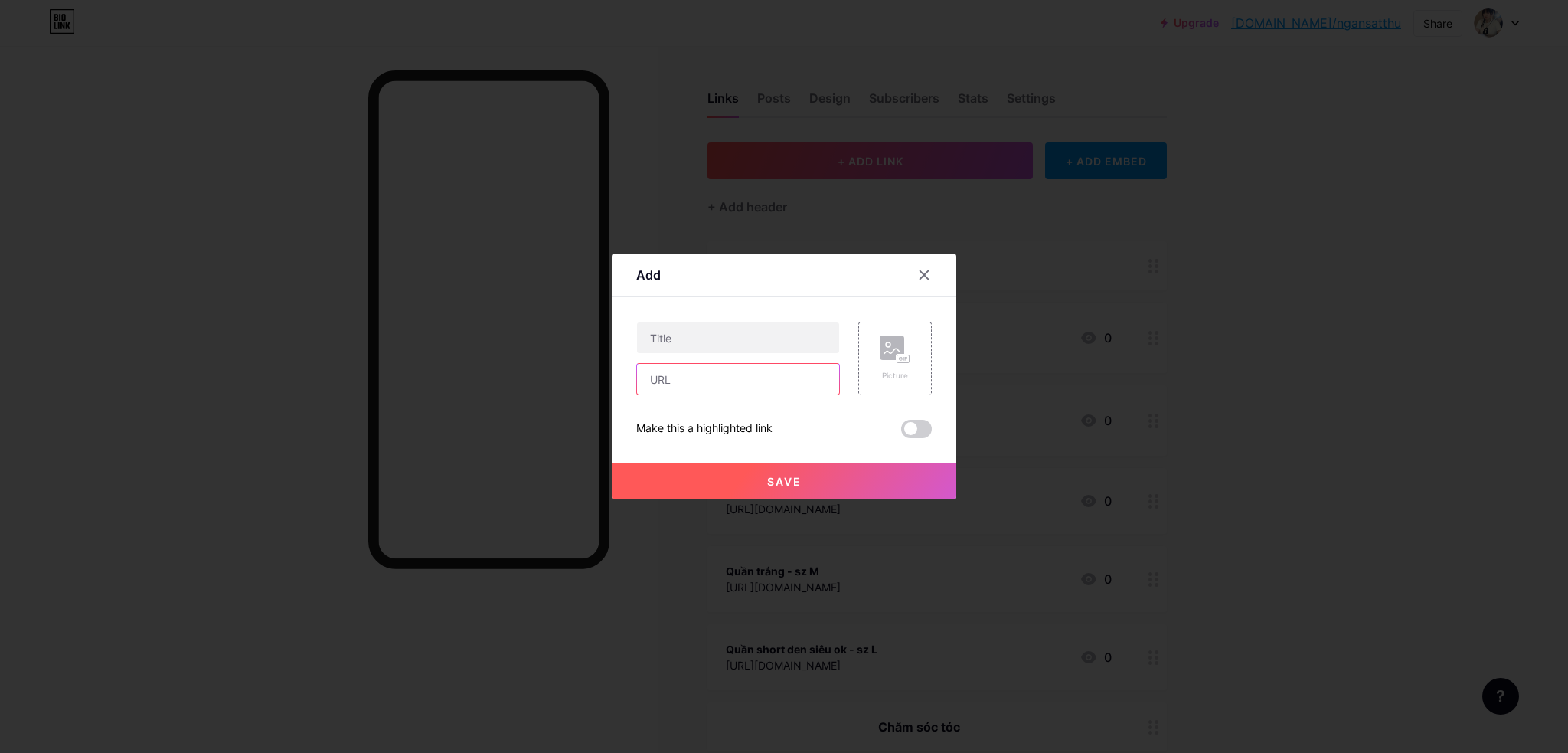
click at [690, 385] on input "text" at bounding box center [738, 379] width 202 height 31
paste input "[URL][DOMAIN_NAME]"
type input "[URL][DOMAIN_NAME]"
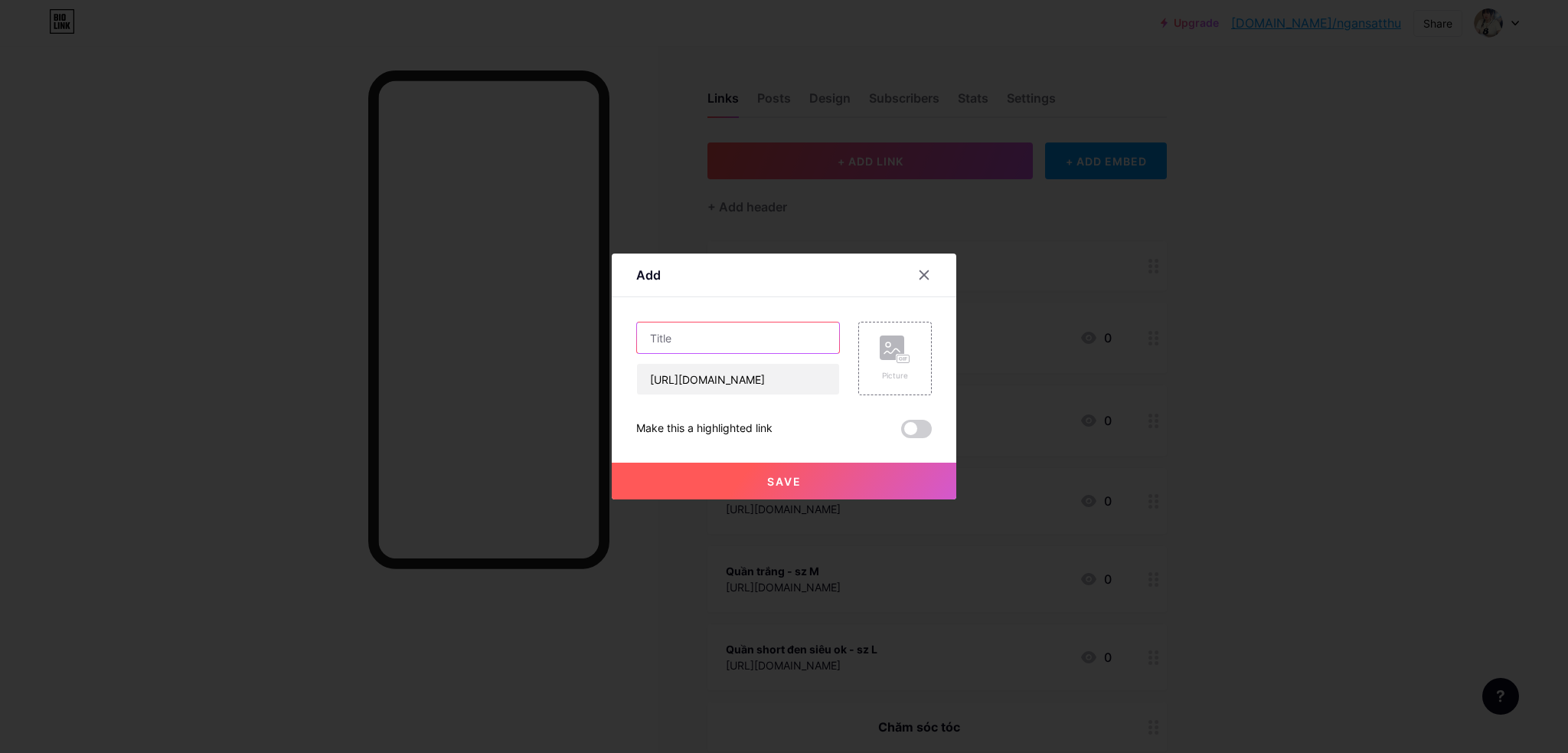
click at [717, 333] on input "text" at bounding box center [738, 338] width 202 height 31
type input "A"
type input "Áo trễ vai sz M"
click at [766, 471] on button "Save" at bounding box center [784, 481] width 345 height 36
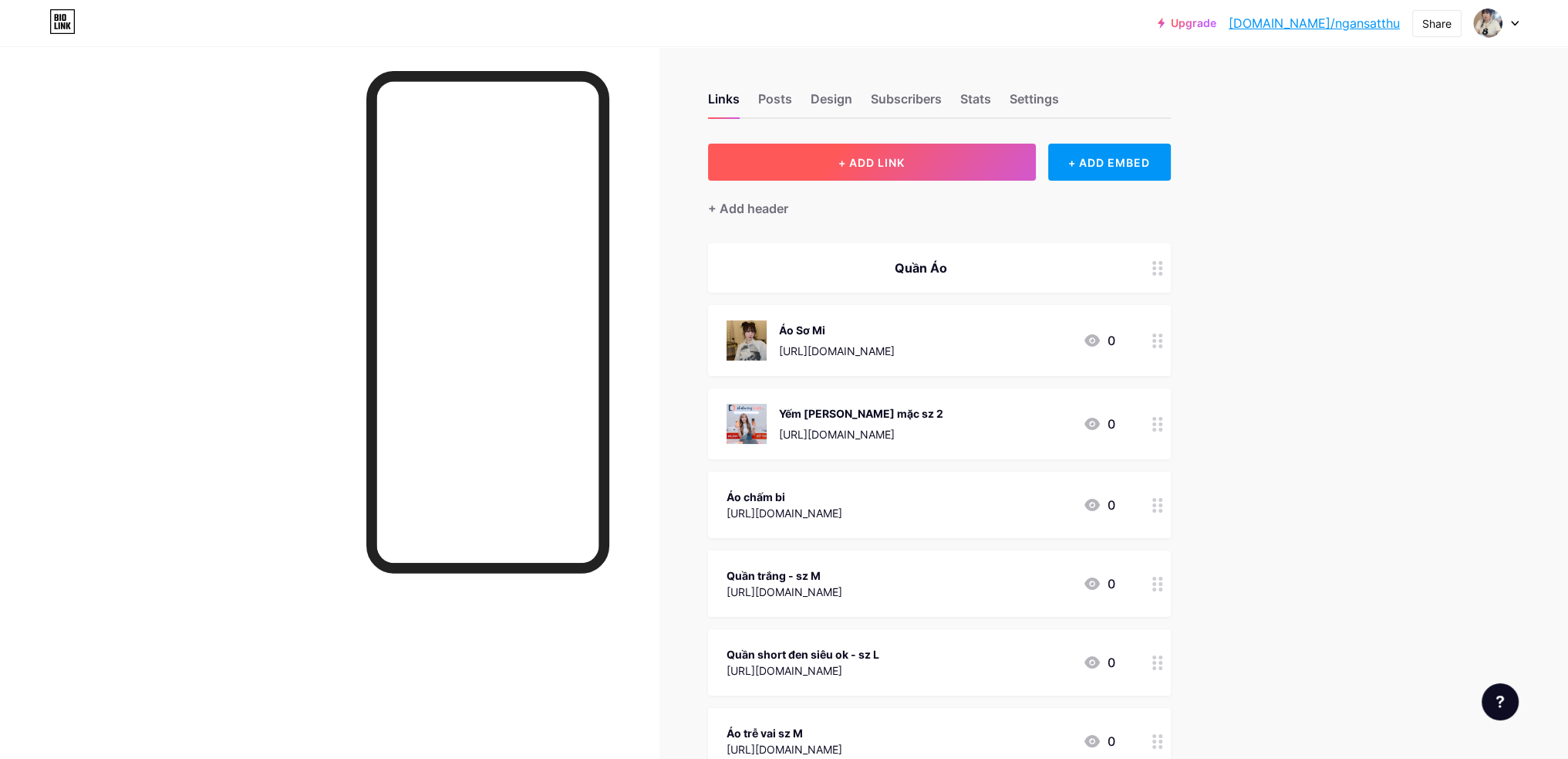
click at [884, 162] on span "+ ADD LINK" at bounding box center [872, 162] width 66 height 13
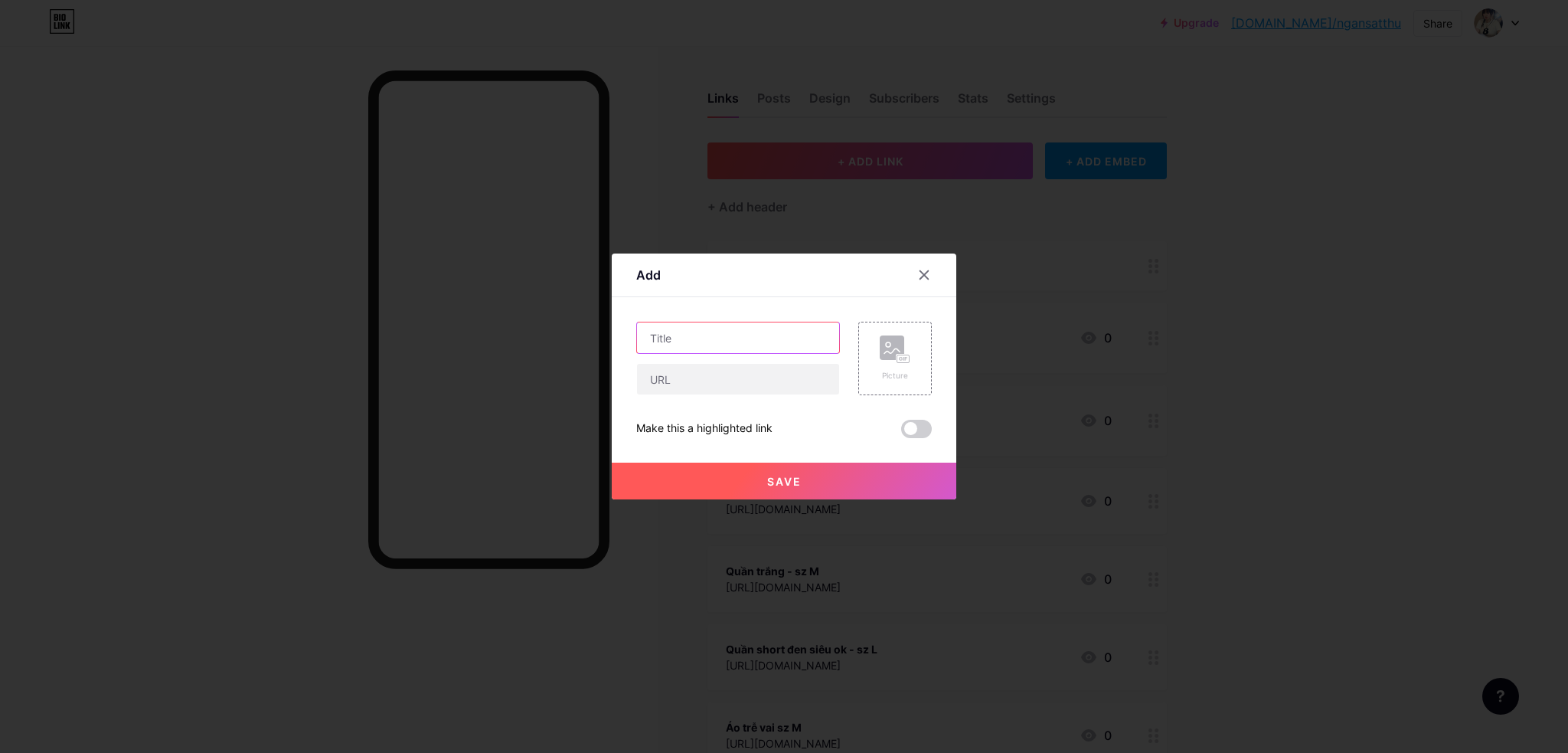
click at [678, 341] on input "text" at bounding box center [738, 338] width 202 height 31
type input "A"
type input "Áo sọc couple"
click at [726, 365] on input "text" at bounding box center [738, 379] width 202 height 31
click at [664, 372] on input "text" at bounding box center [738, 379] width 202 height 31
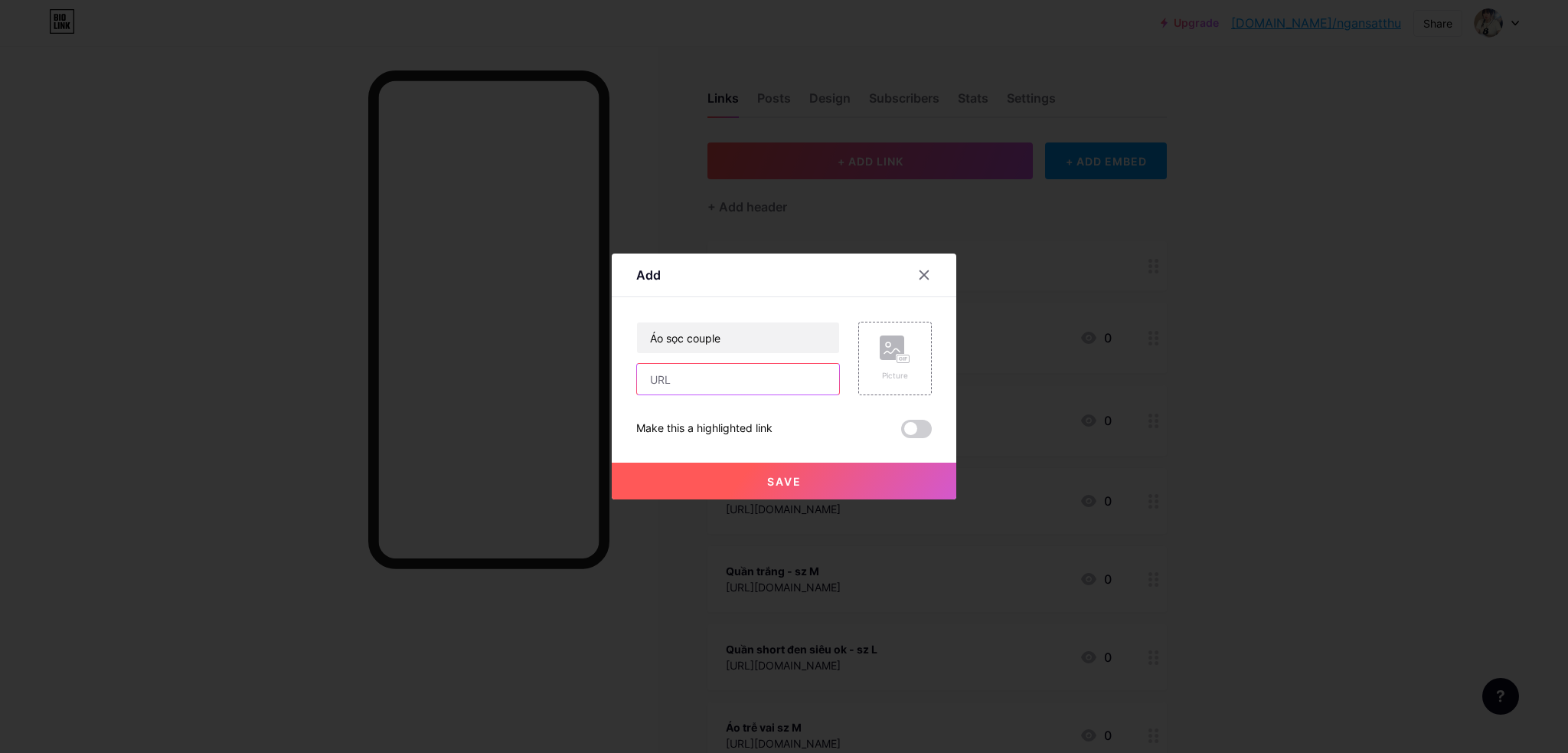
paste input "[URL][DOMAIN_NAME]"
type input "[URL][DOMAIN_NAME]"
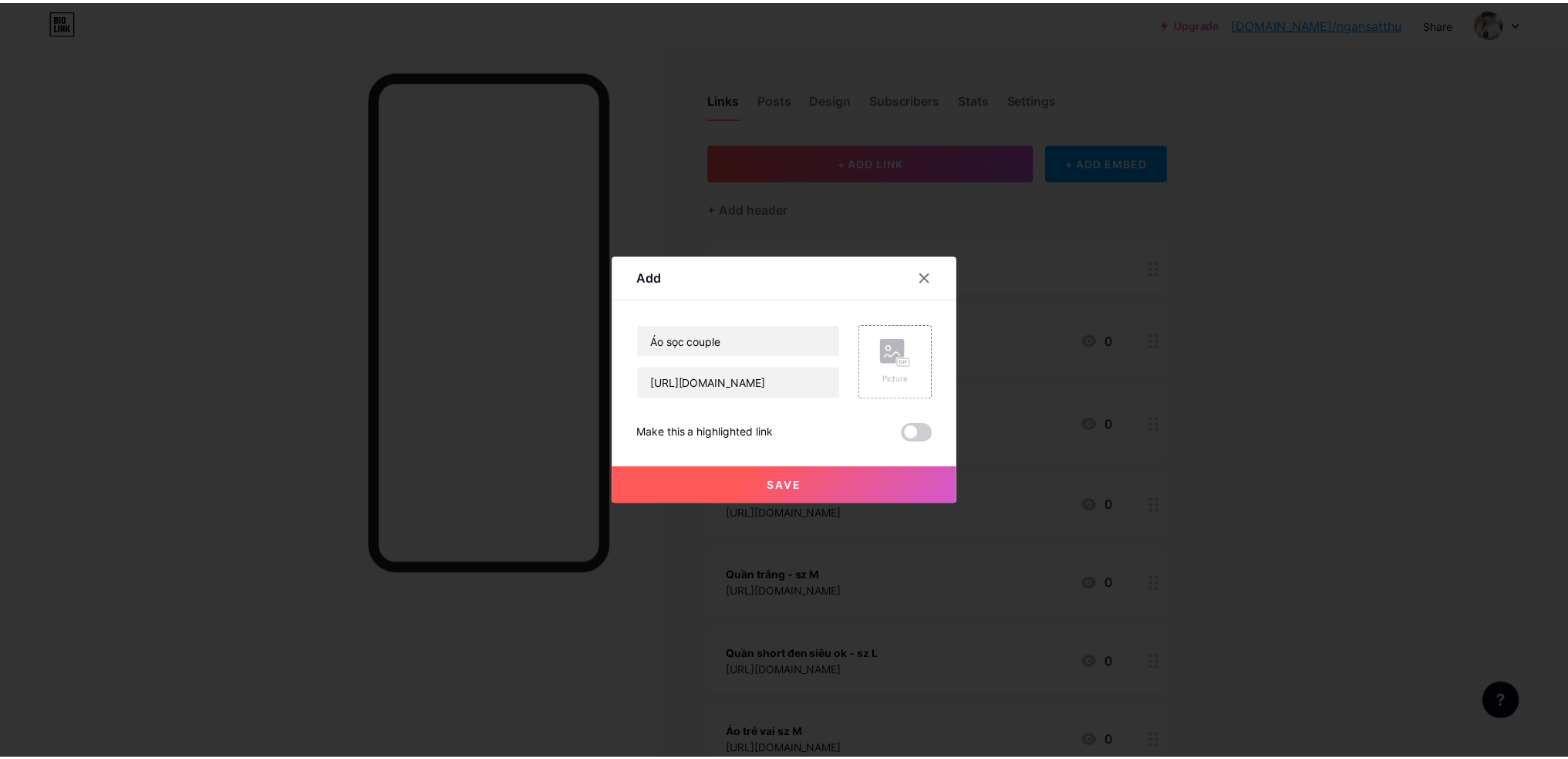
scroll to position [0, 0]
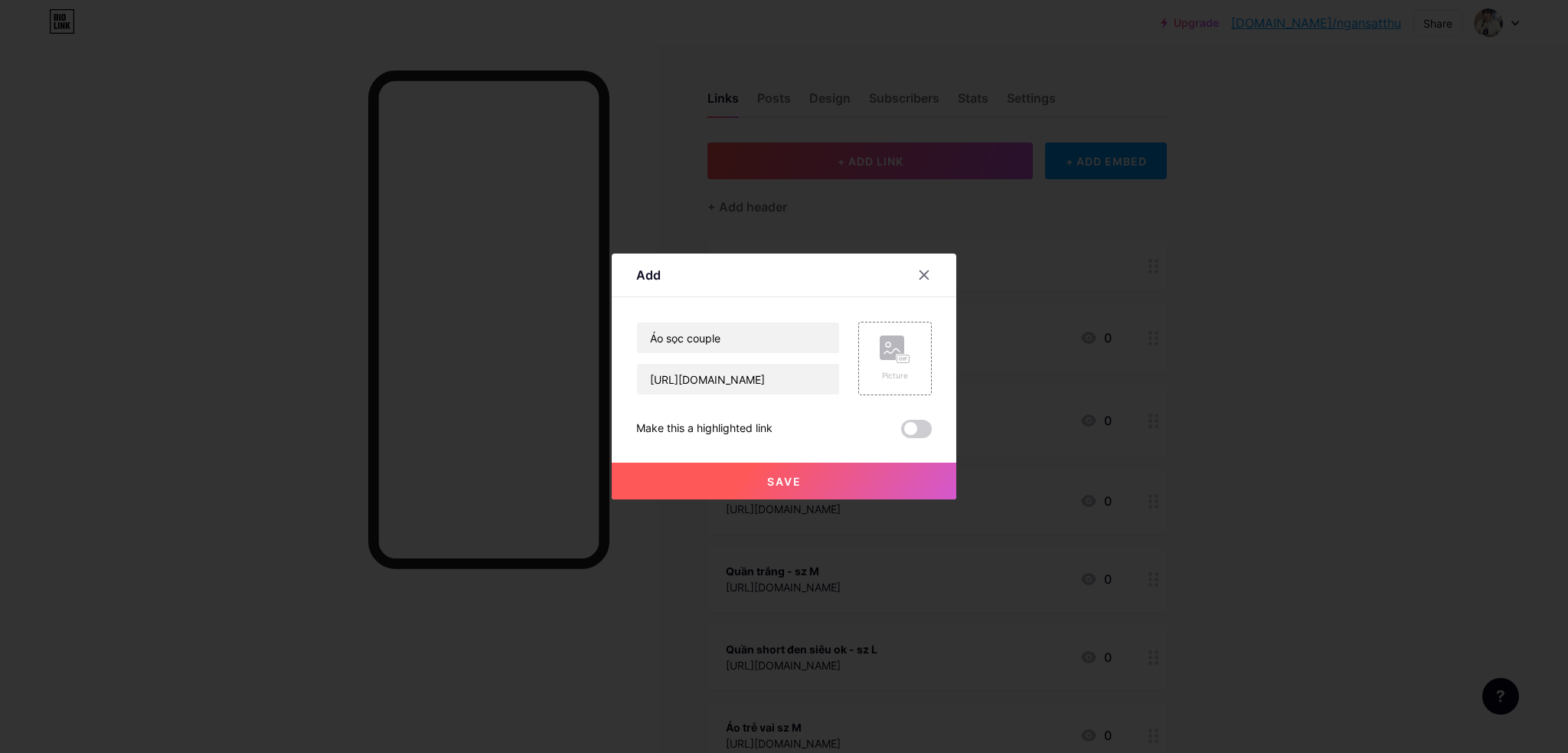
click at [860, 445] on div "Save" at bounding box center [784, 468] width 345 height 61
click at [846, 482] on button "Save" at bounding box center [784, 481] width 345 height 36
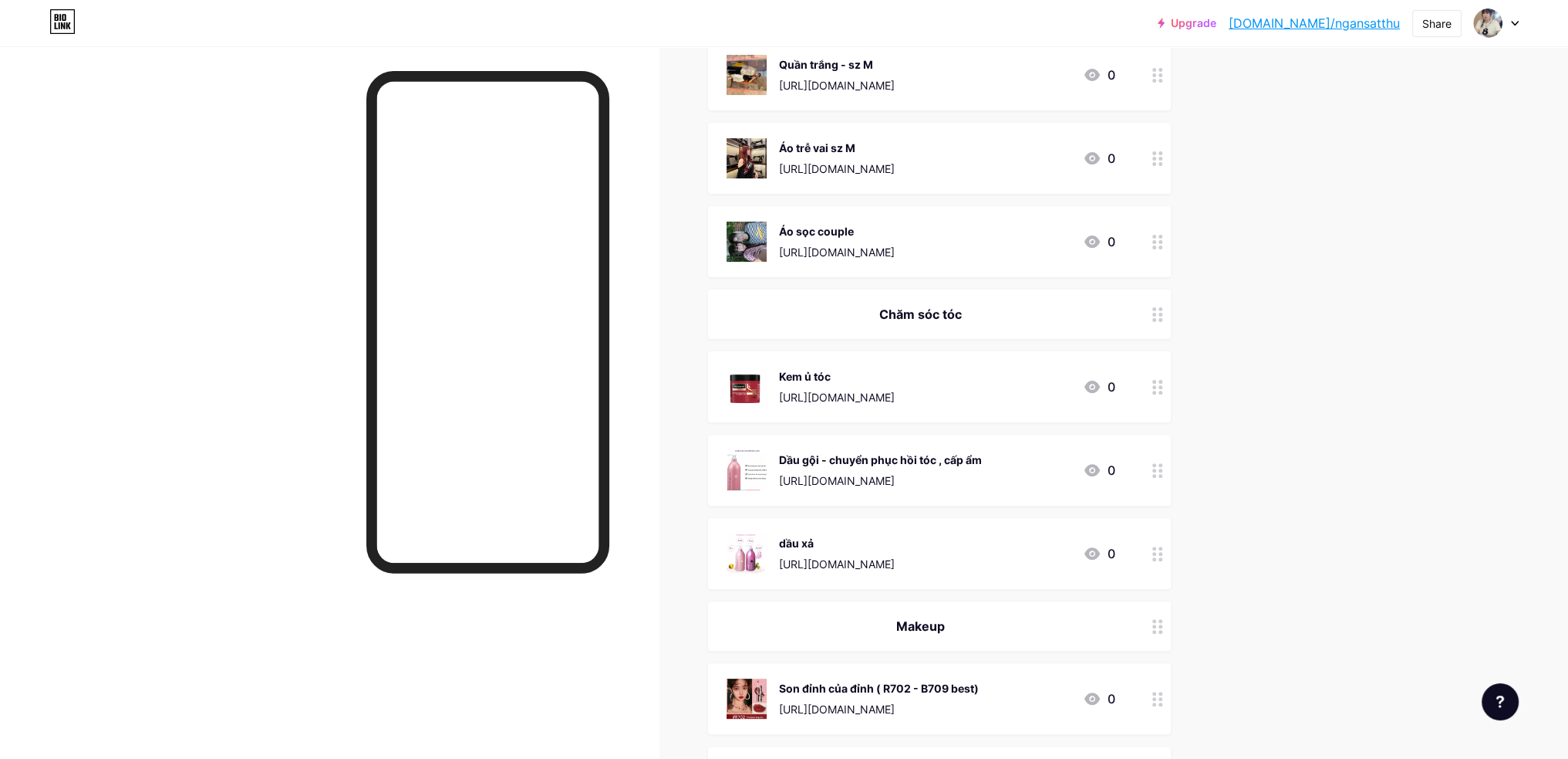
scroll to position [618, 0]
